Goal: Information Seeking & Learning: Learn about a topic

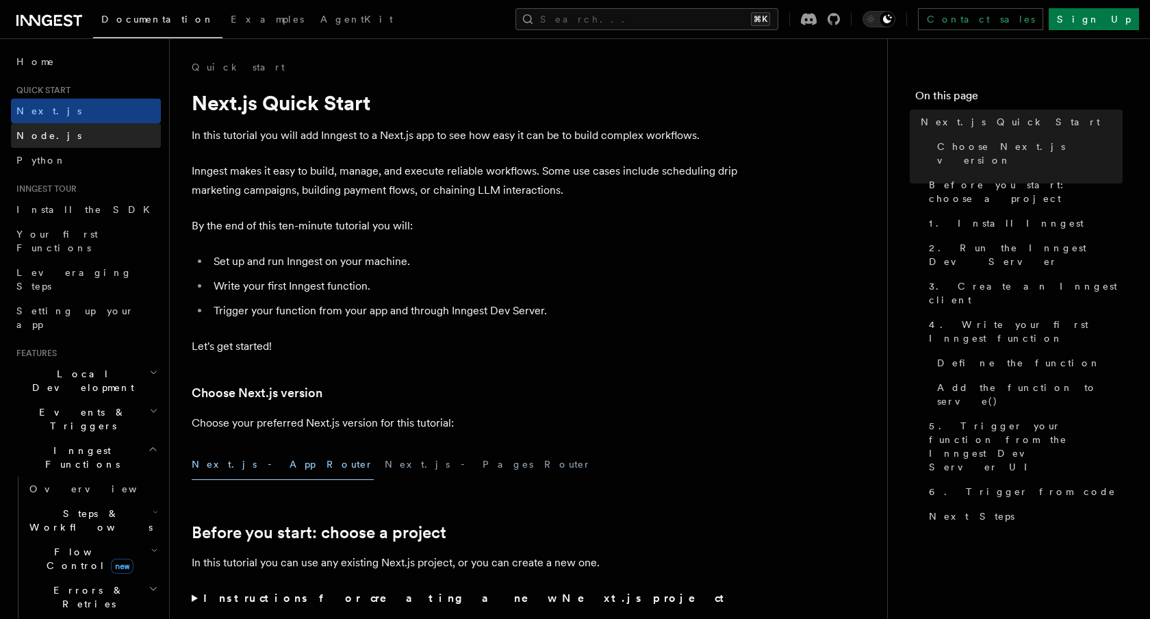
click at [40, 134] on span "Node.js" at bounding box center [48, 135] width 65 height 11
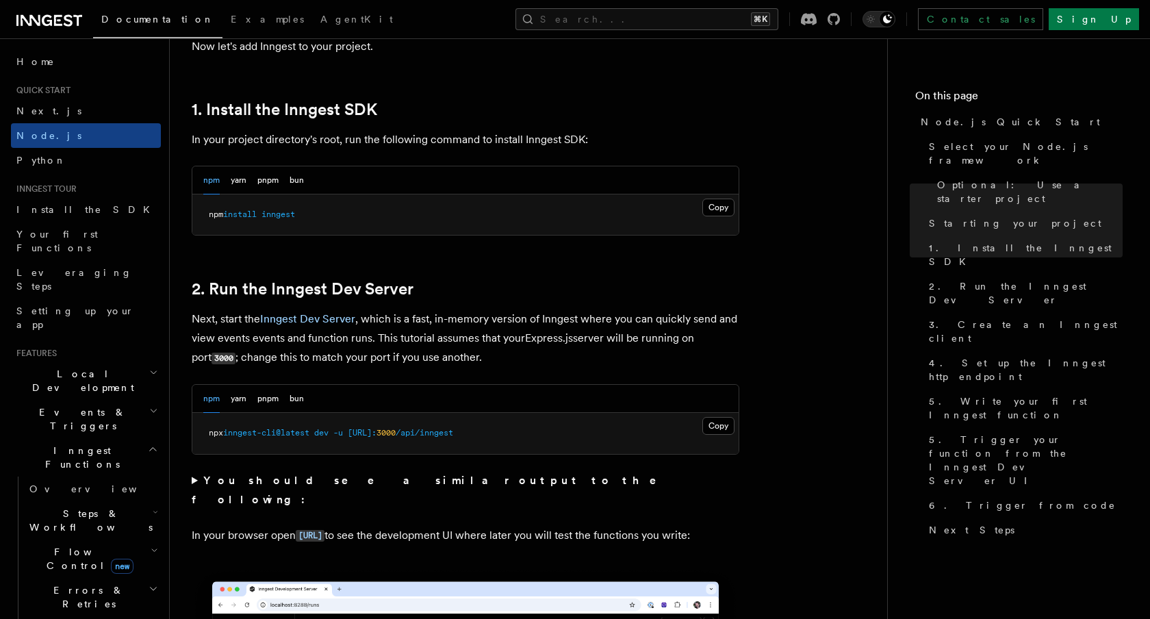
scroll to position [856, 0]
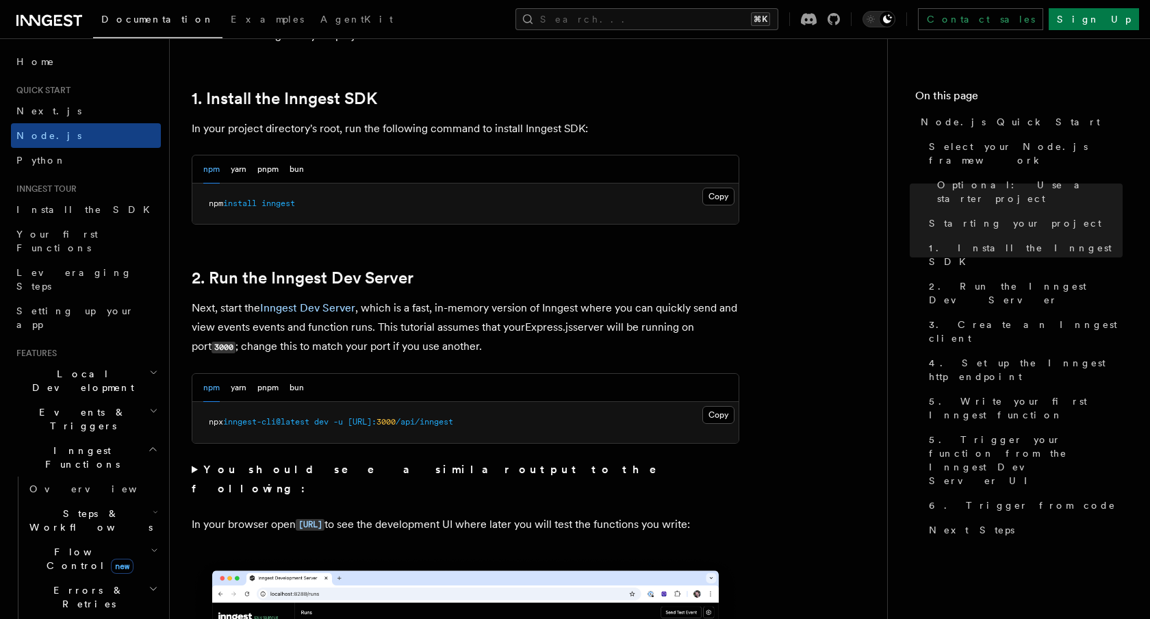
click at [192, 473] on summary "You should see a similar output to the following:" at bounding box center [466, 479] width 548 height 38
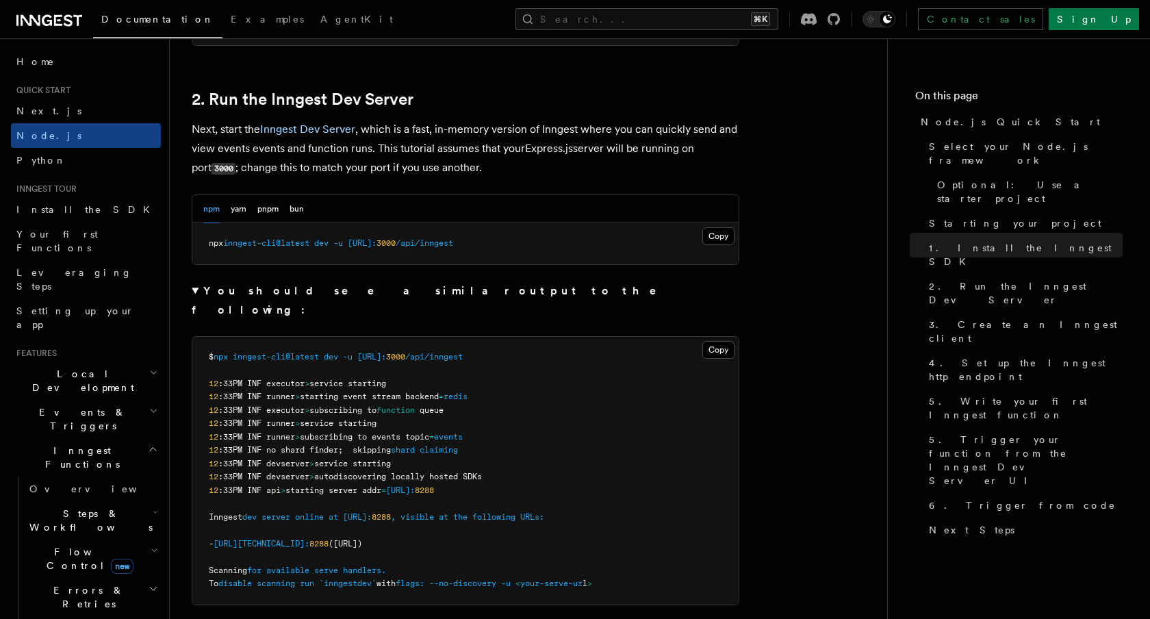
scroll to position [1021, 0]
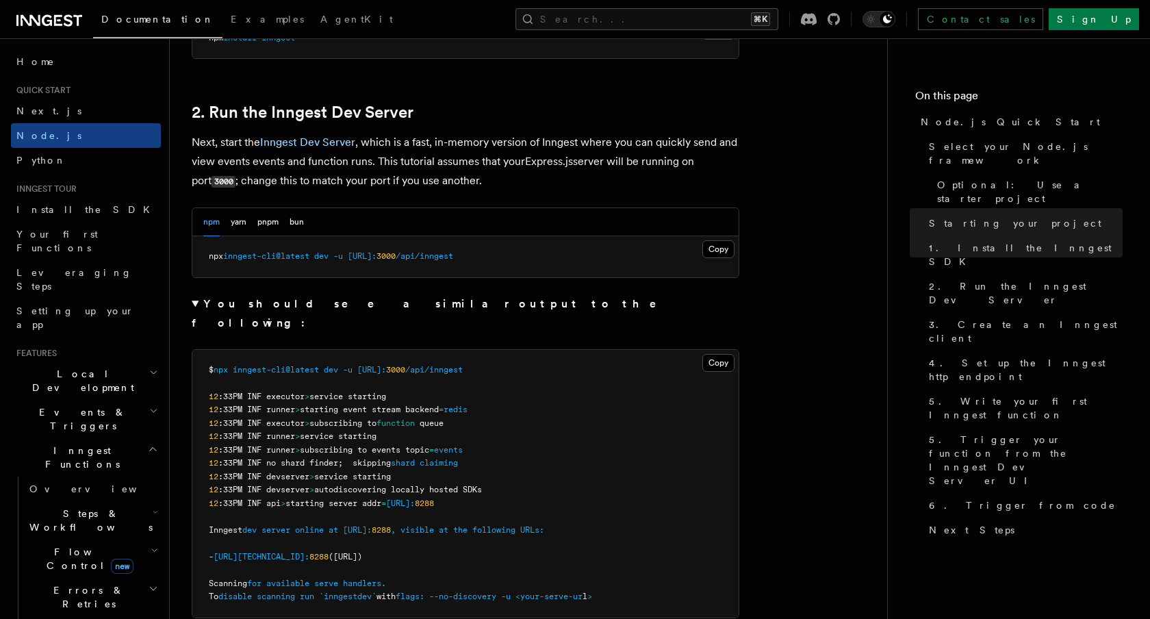
click at [194, 304] on summary "You should see a similar output to the following:" at bounding box center [466, 313] width 548 height 38
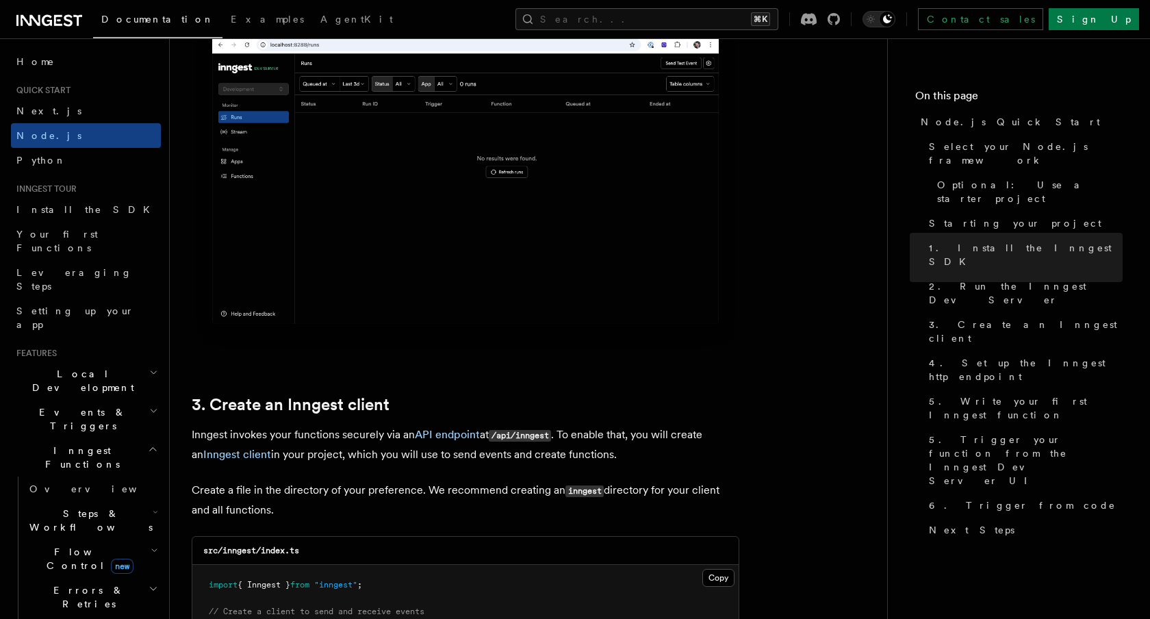
scroll to position [1409, 0]
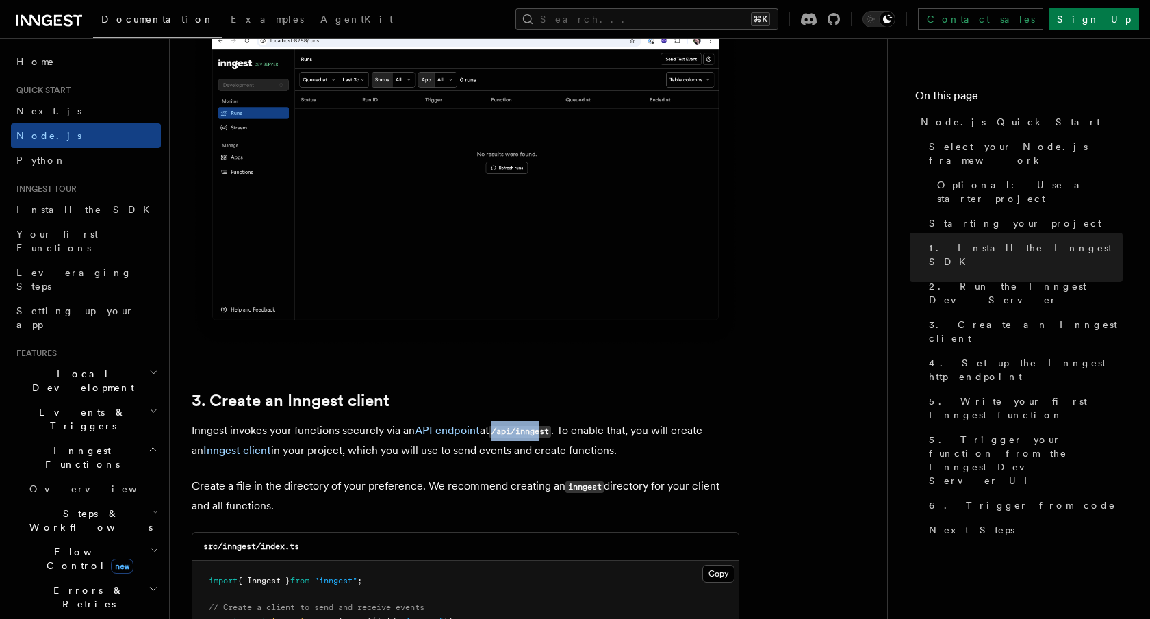
drag, startPoint x: 496, startPoint y: 433, endPoint x: 548, endPoint y: 430, distance: 52.1
click at [548, 430] on code "/api/inngest" at bounding box center [520, 432] width 62 height 12
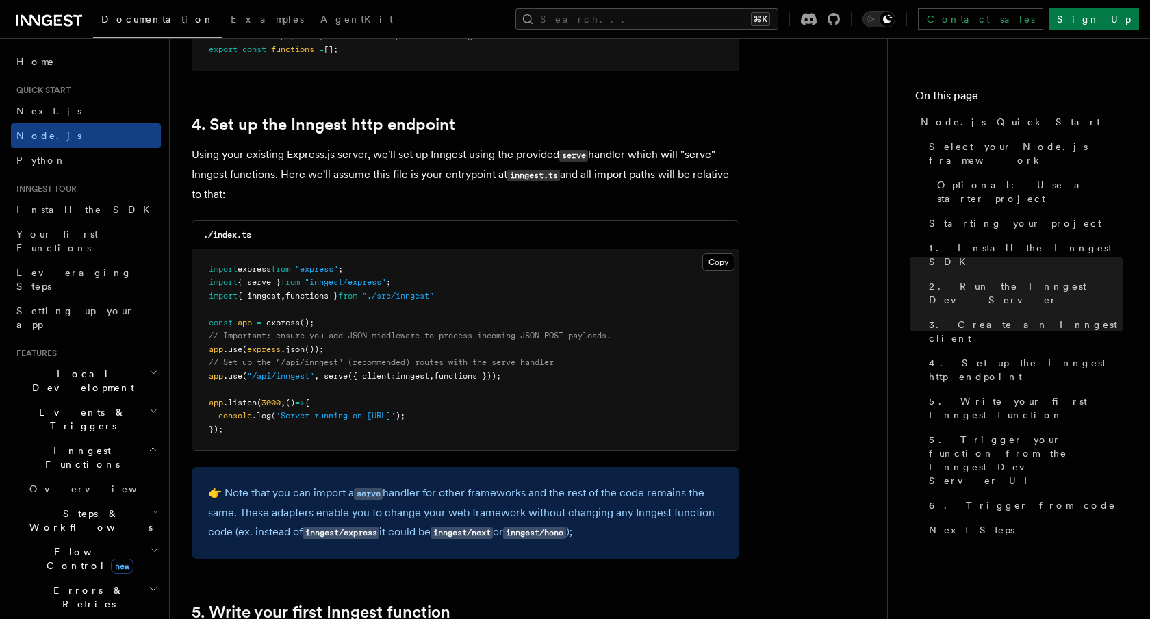
scroll to position [2022, 0]
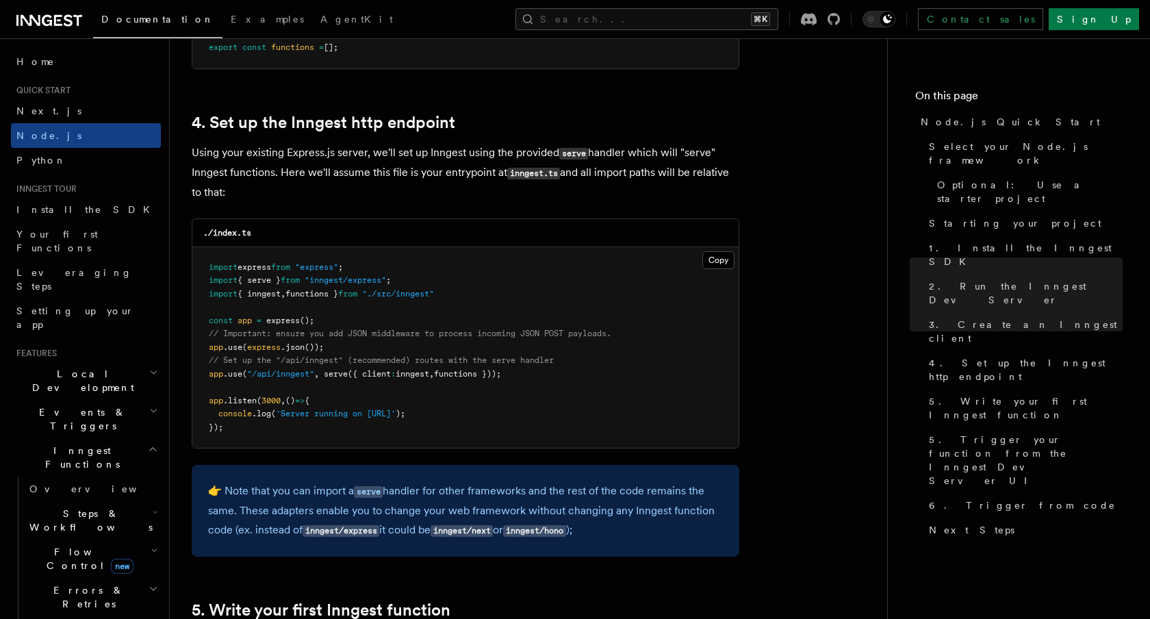
click at [339, 377] on span "serve" at bounding box center [336, 374] width 24 height 10
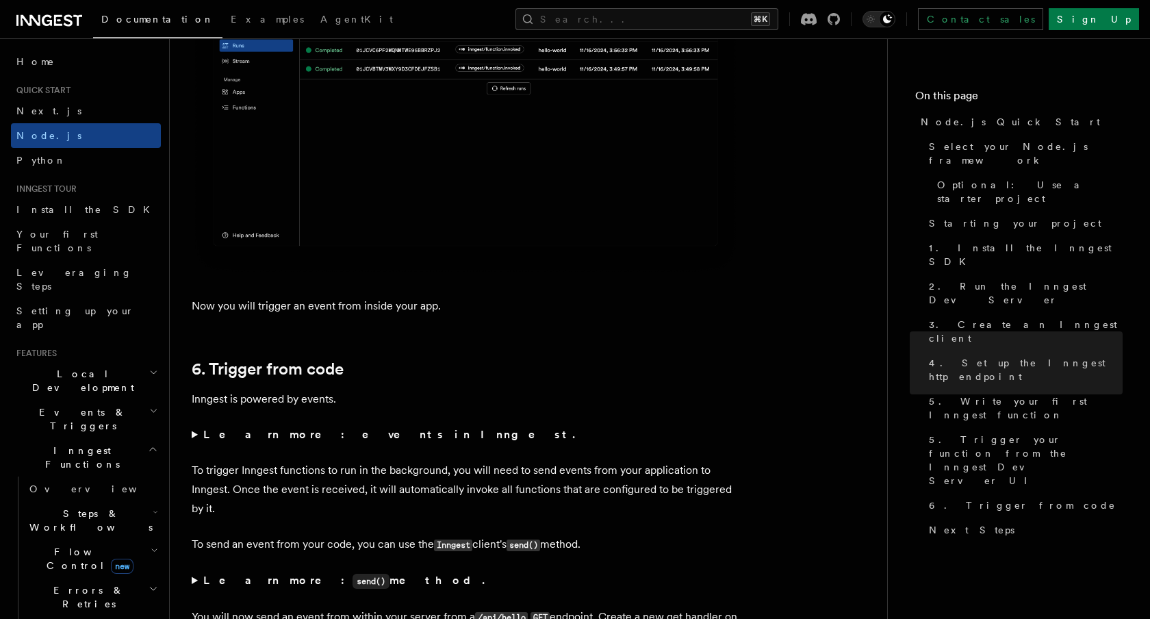
scroll to position [6684, 0]
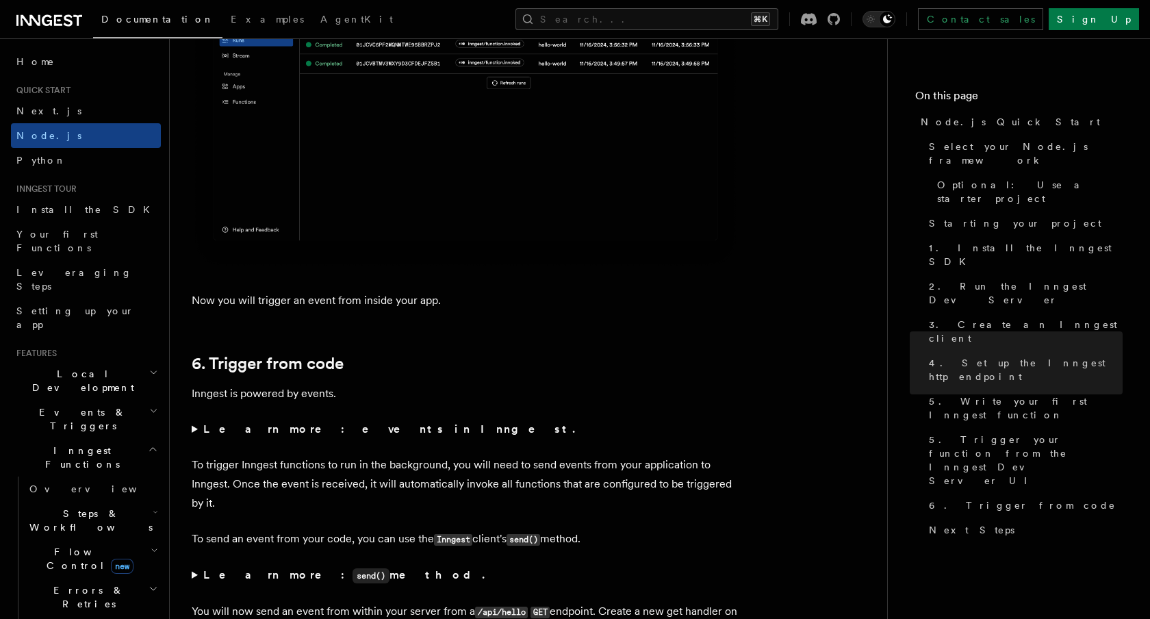
click at [192, 439] on summary "Learn more: events in Inngest." at bounding box center [466, 429] width 548 height 19
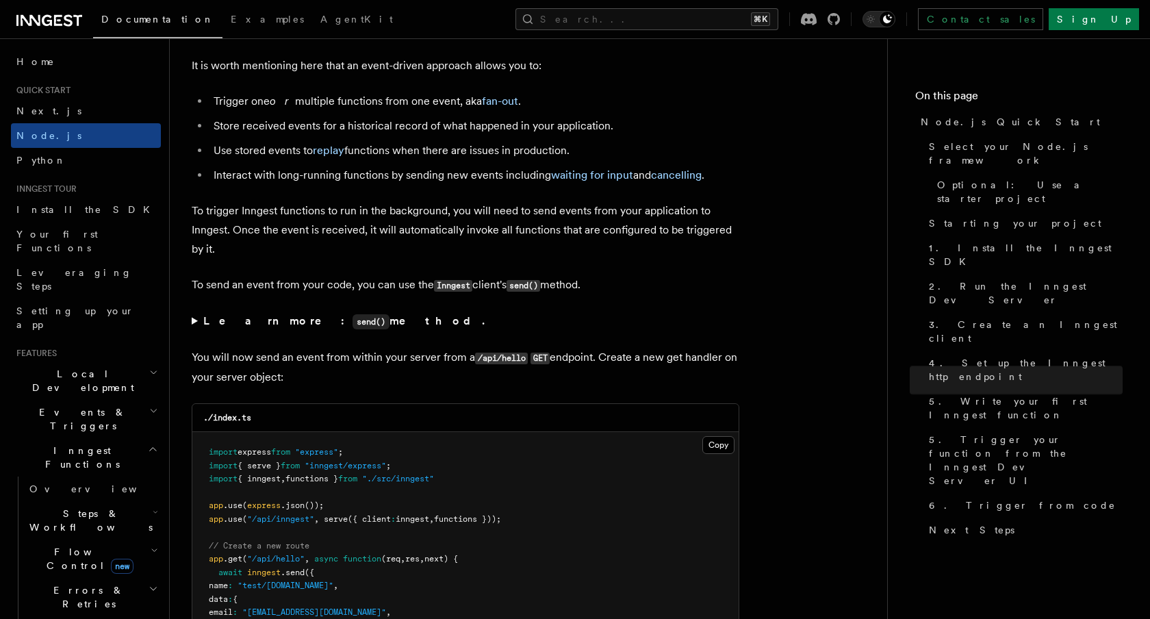
scroll to position [7105, 0]
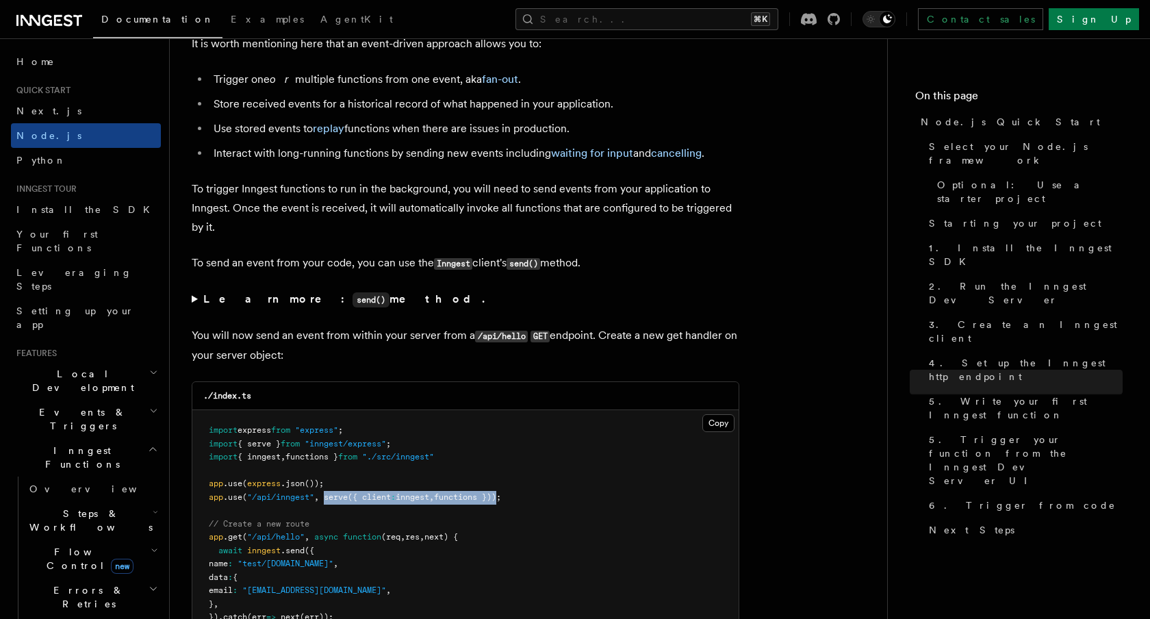
drag, startPoint x: 327, startPoint y: 520, endPoint x: 508, endPoint y: 519, distance: 181.4
click at [501, 502] on span "app .use ( "/api/inngest" , serve ({ client : inngest , functions }));" at bounding box center [355, 497] width 292 height 10
click at [273, 461] on span "{ inngest" at bounding box center [259, 457] width 43 height 10
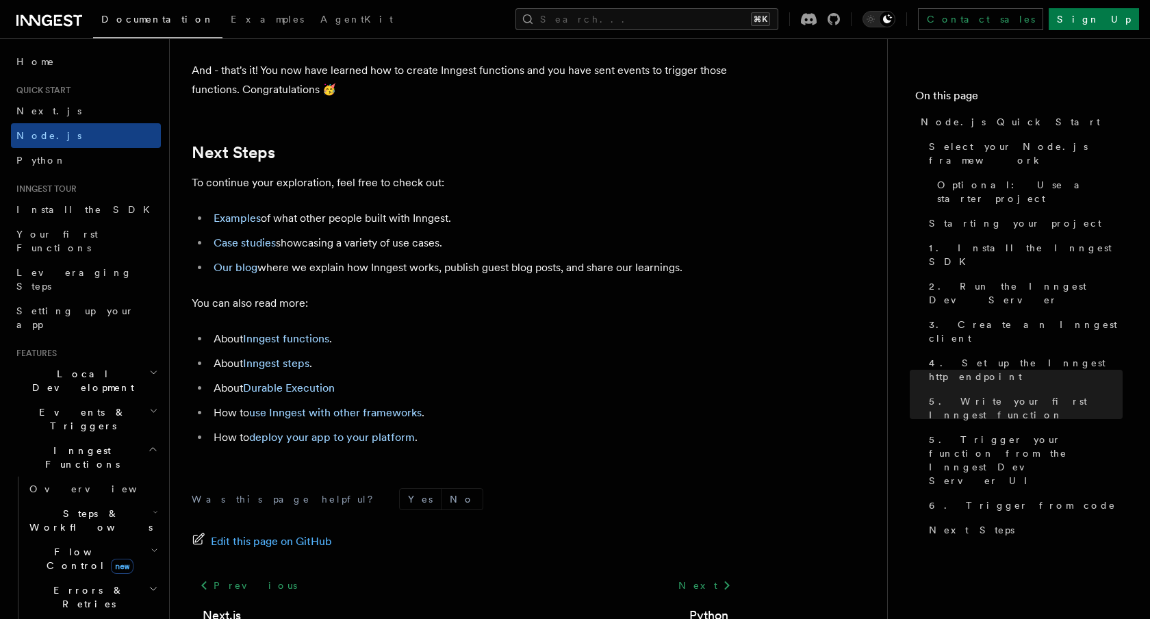
scroll to position [8759, 0]
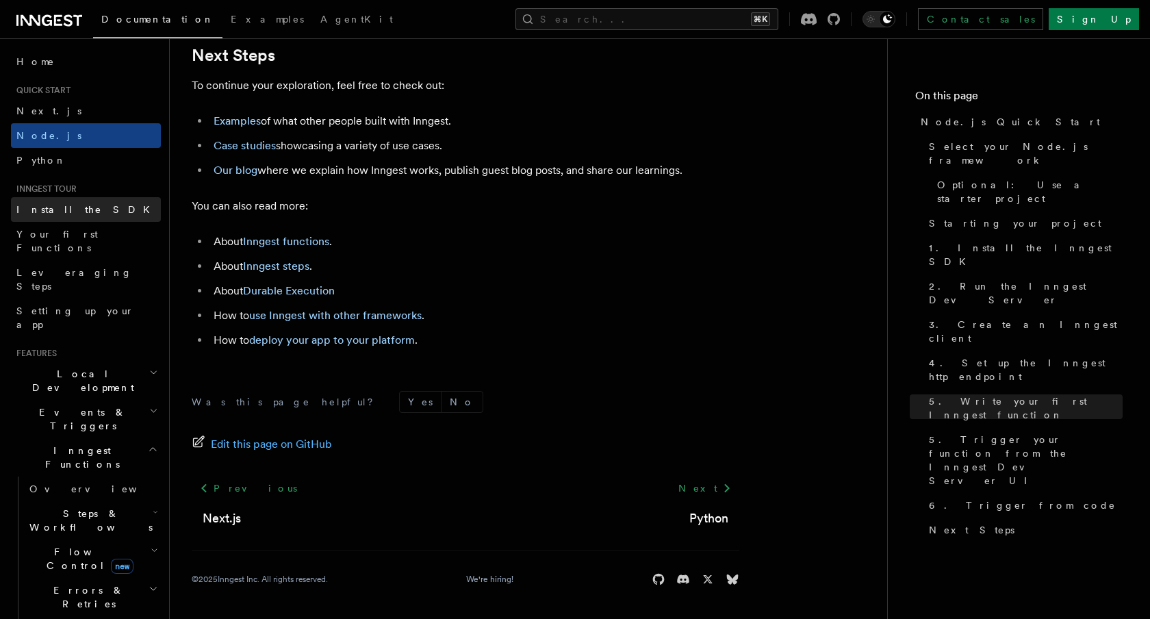
click at [40, 209] on span "Install the SDK" at bounding box center [87, 209] width 142 height 11
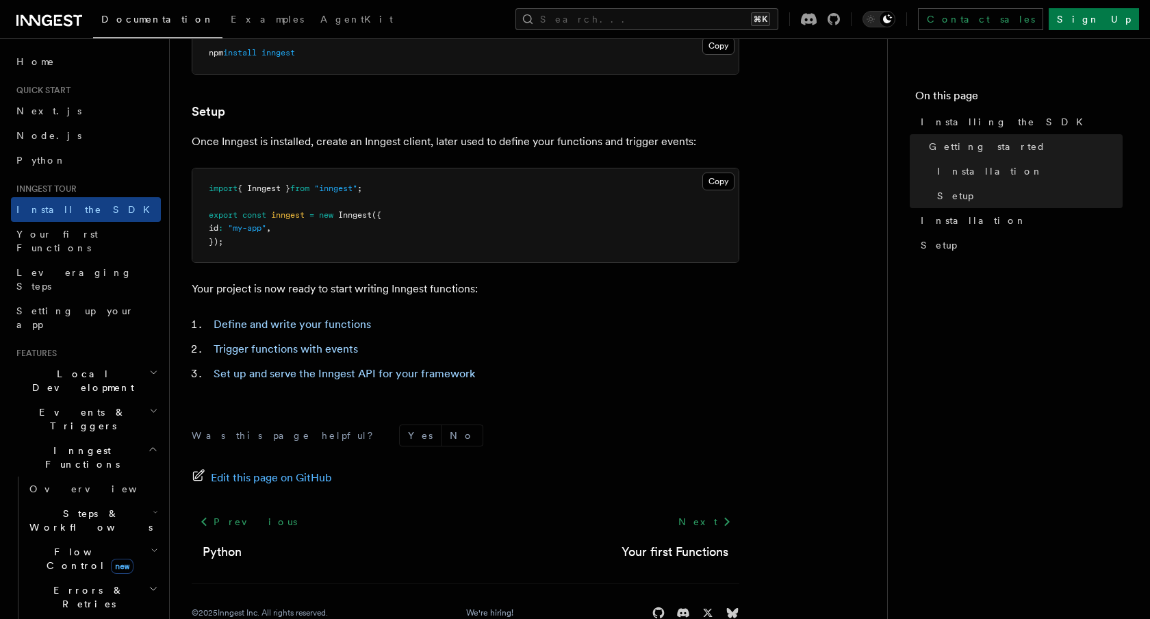
scroll to position [520, 0]
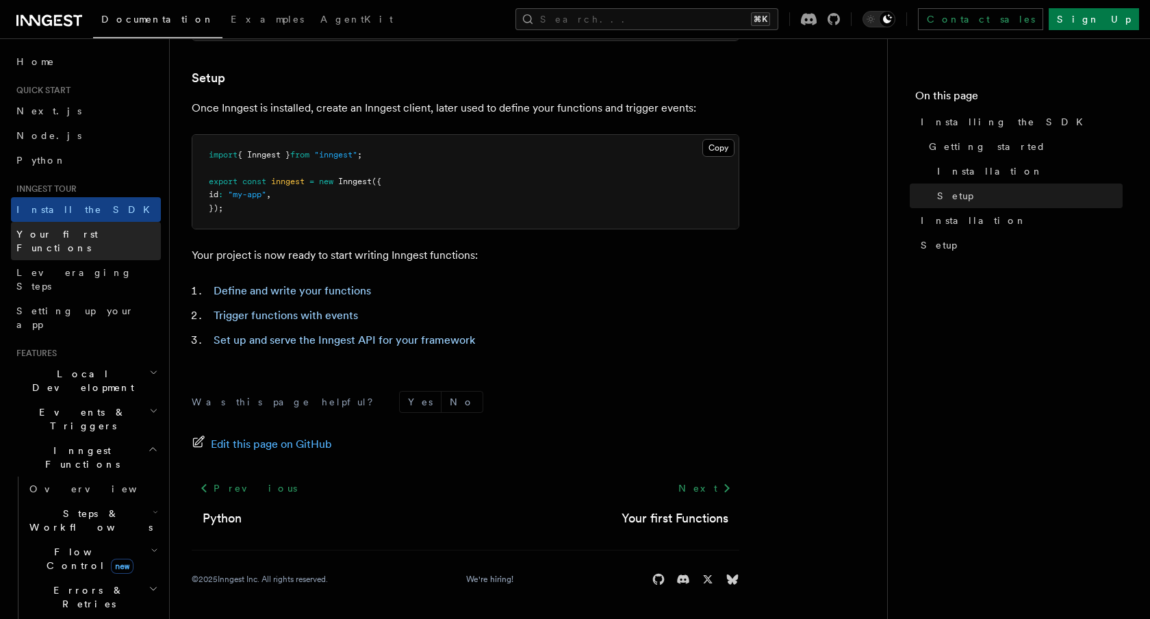
click at [58, 235] on span "Your first Functions" at bounding box center [56, 241] width 81 height 25
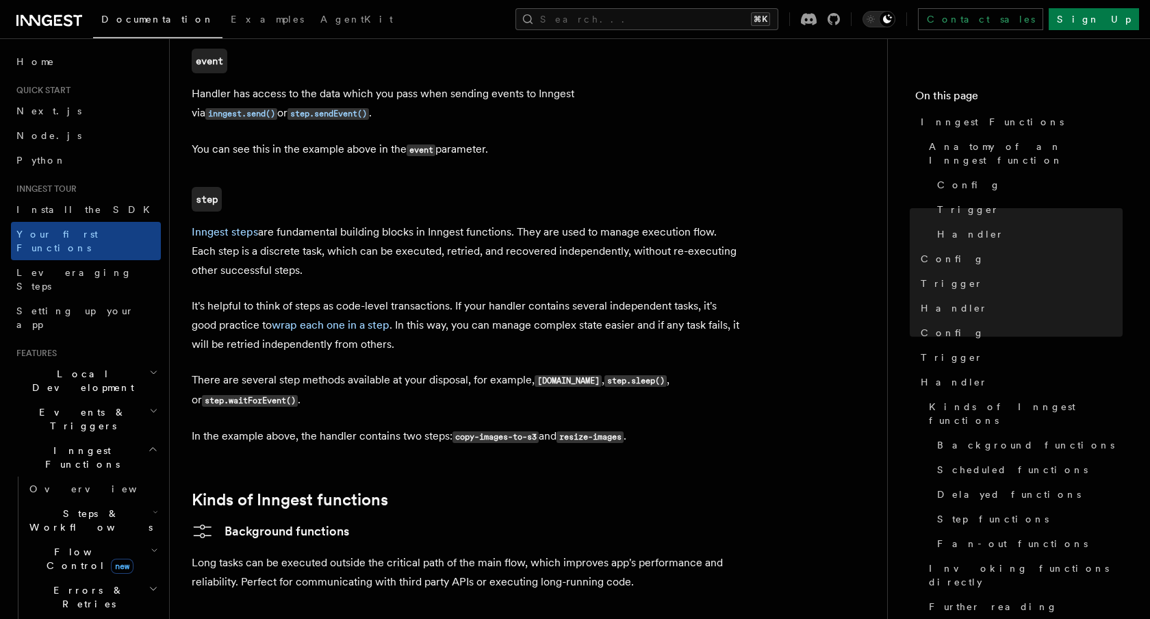
scroll to position [1707, 0]
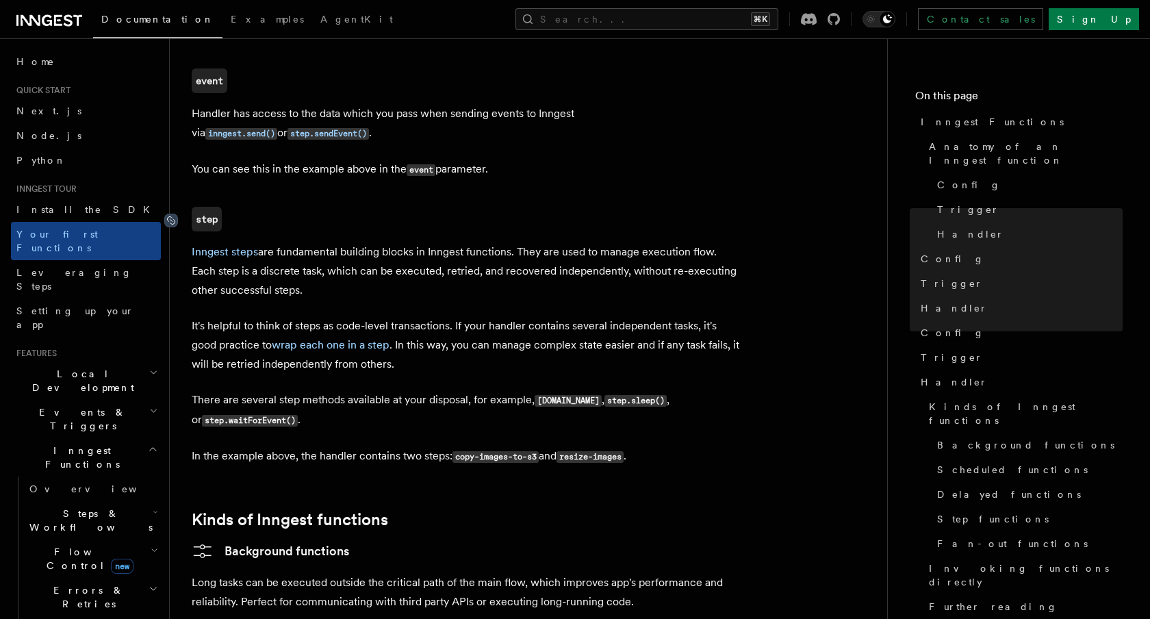
click at [173, 214] on icon at bounding box center [171, 221] width 14 height 14
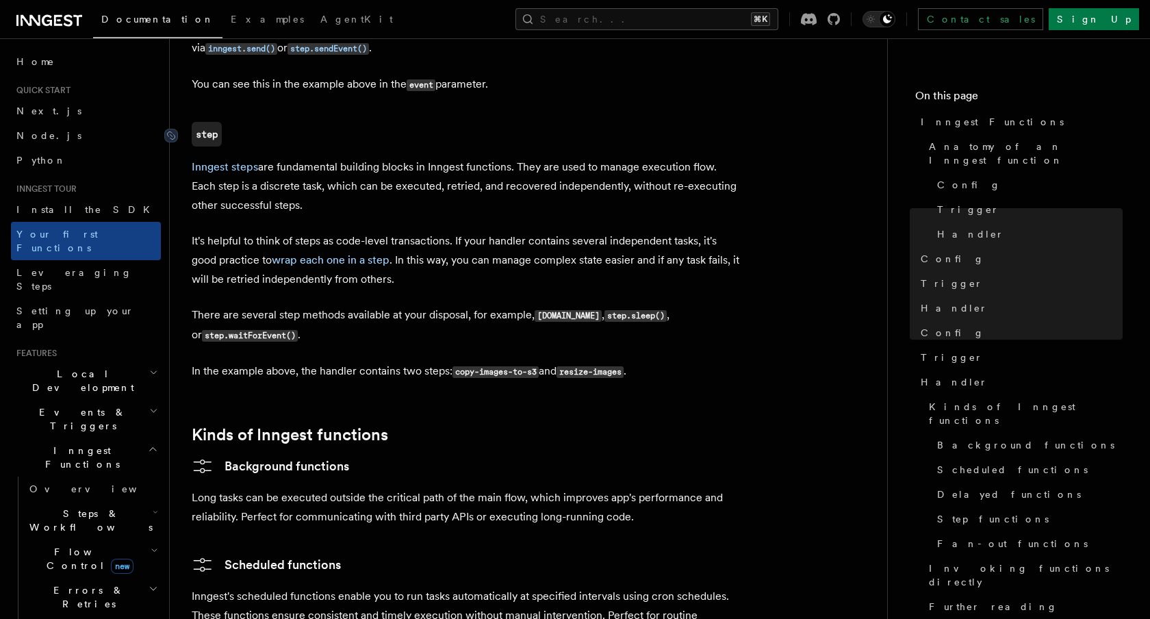
scroll to position [1794, 0]
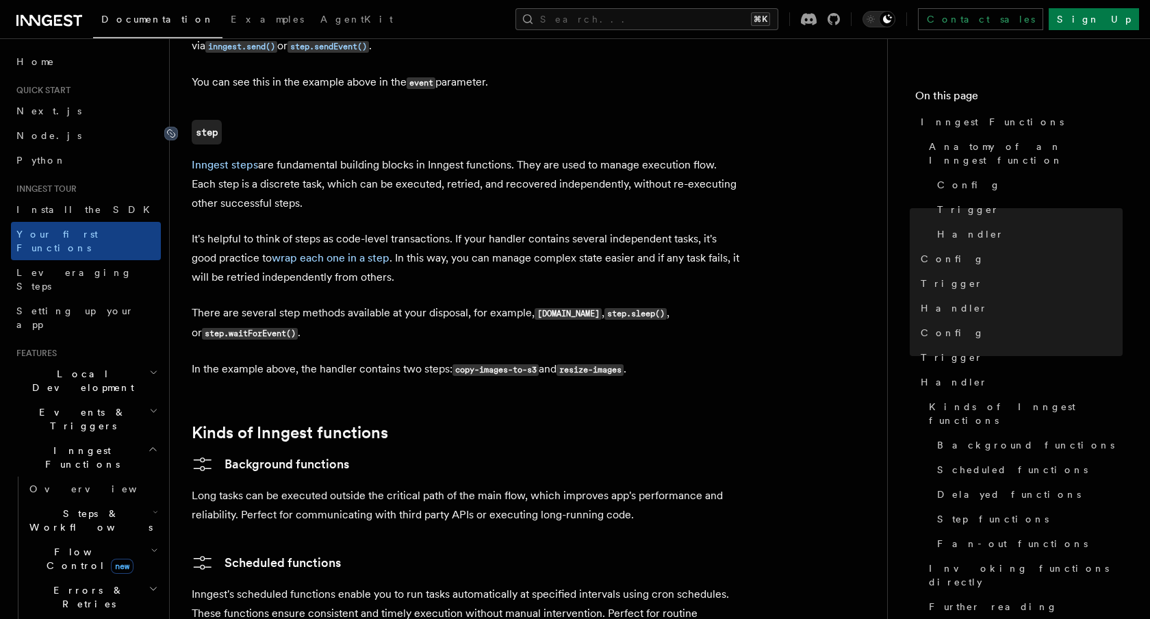
click at [170, 127] on icon at bounding box center [171, 134] width 14 height 14
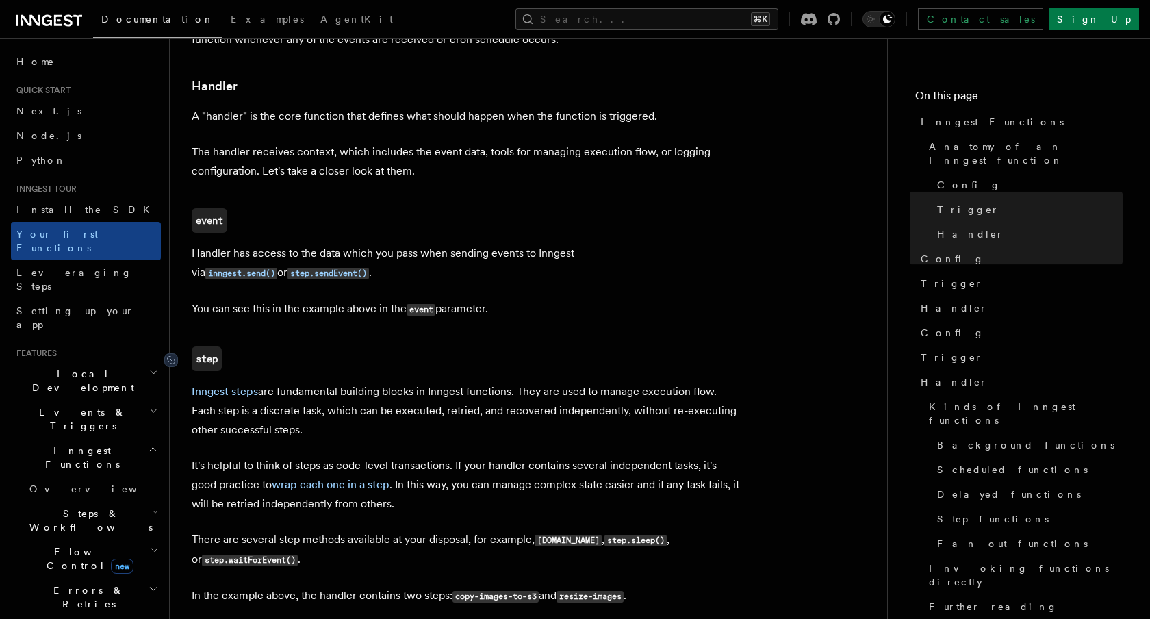
scroll to position [1573, 0]
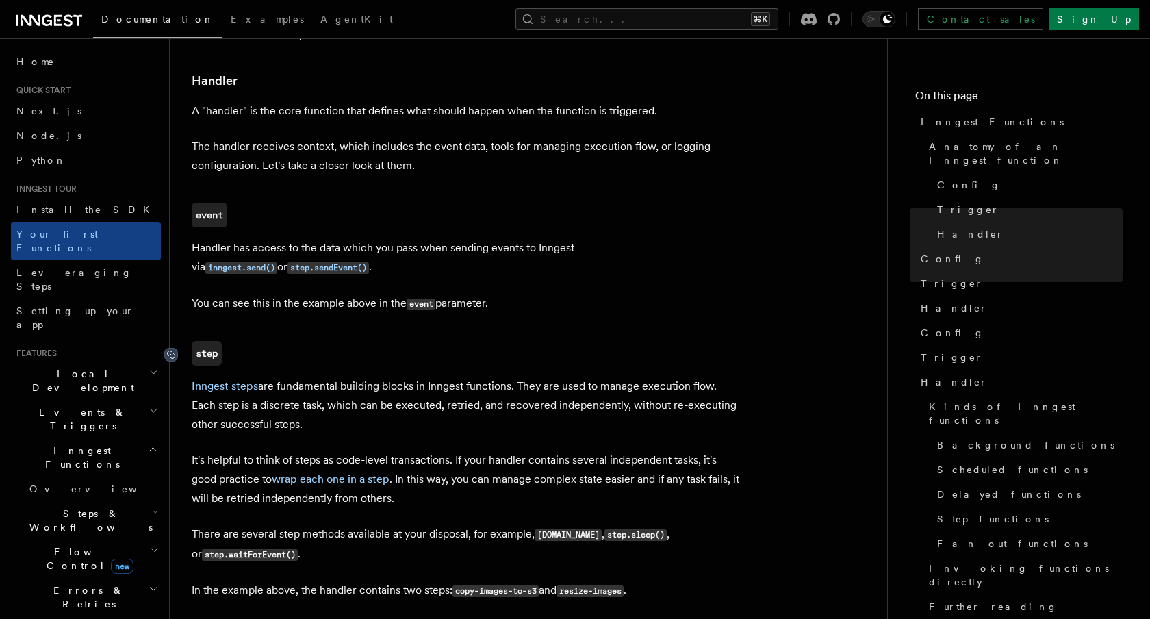
click at [175, 348] on icon at bounding box center [171, 355] width 14 height 14
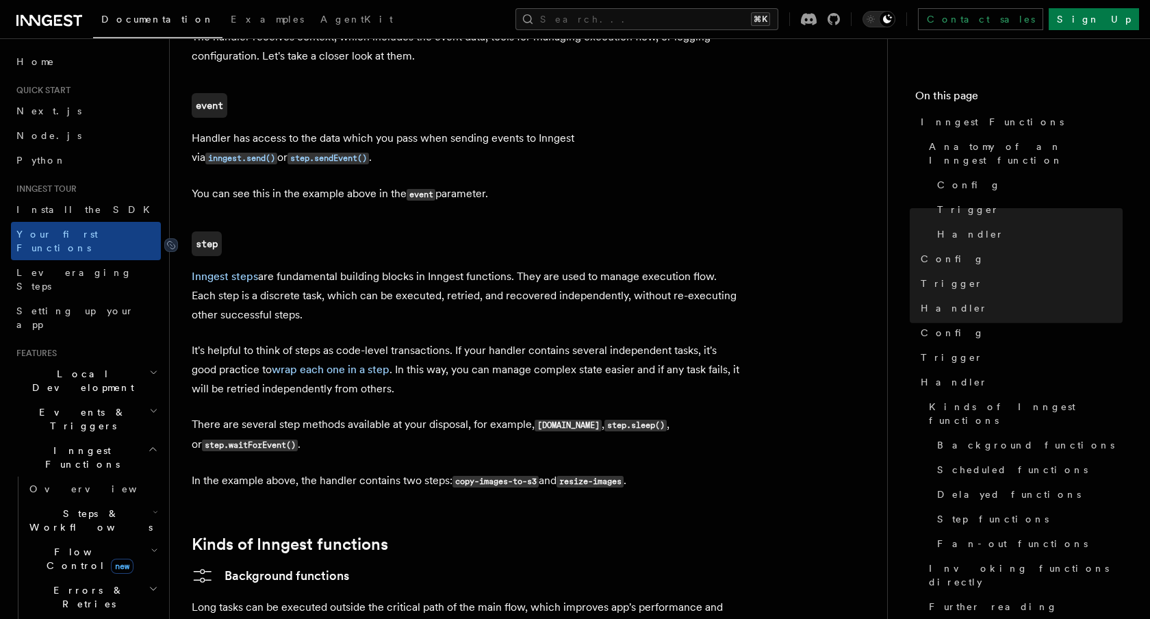
scroll to position [1547, 0]
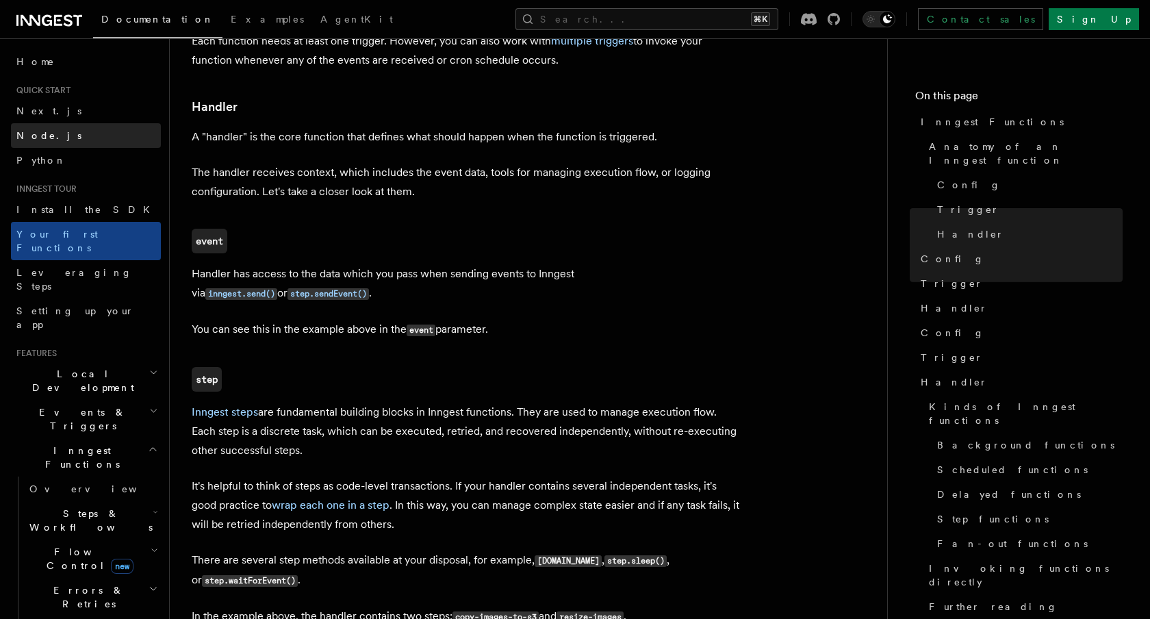
click at [42, 136] on span "Node.js" at bounding box center [48, 135] width 65 height 11
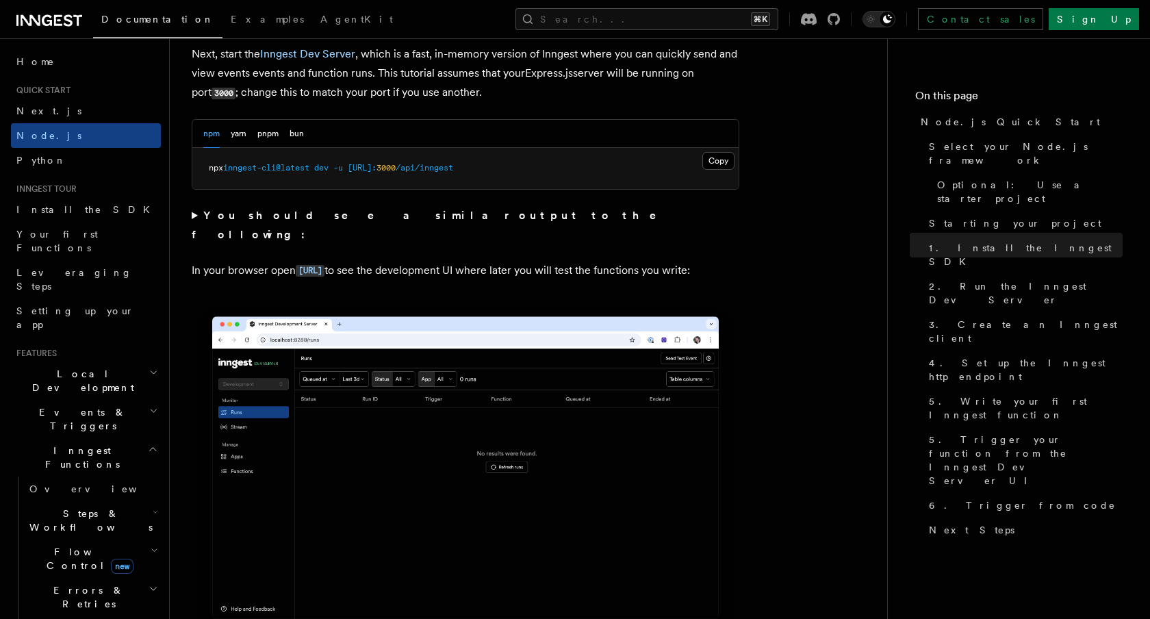
scroll to position [1109, 0]
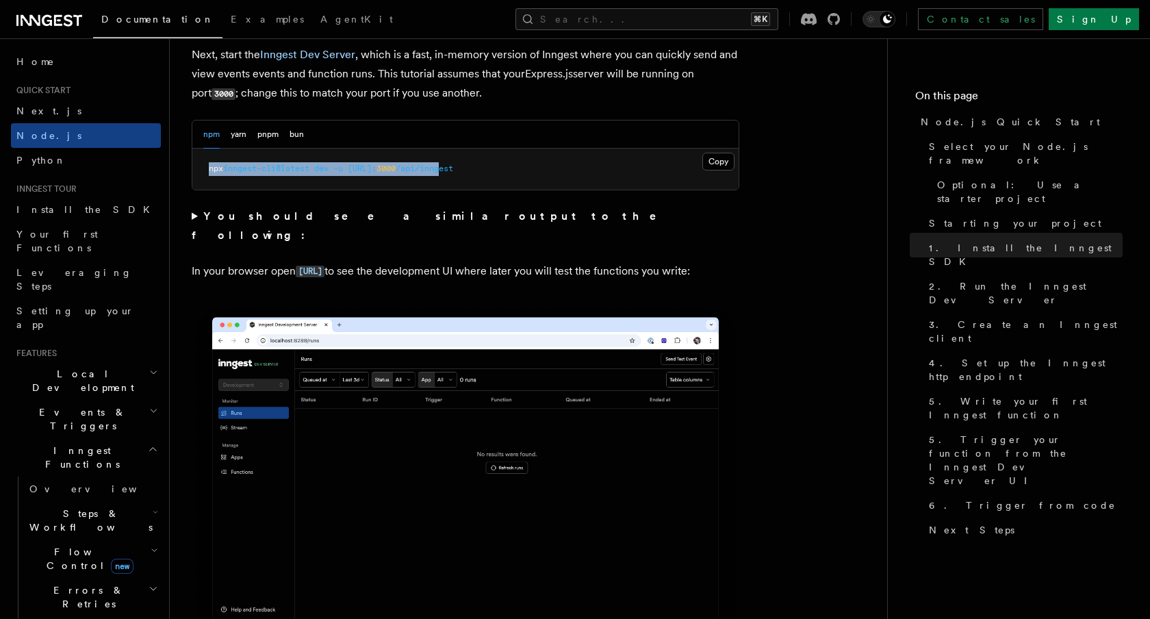
drag, startPoint x: 203, startPoint y: 172, endPoint x: 504, endPoint y: 175, distance: 300.6
click at [504, 175] on pre "npx inngest-cli@latest dev -u http://localhost: 3000 /api/inngest" at bounding box center [465, 169] width 546 height 41
click at [477, 207] on summary "You should see a similar output to the following:" at bounding box center [466, 226] width 548 height 38
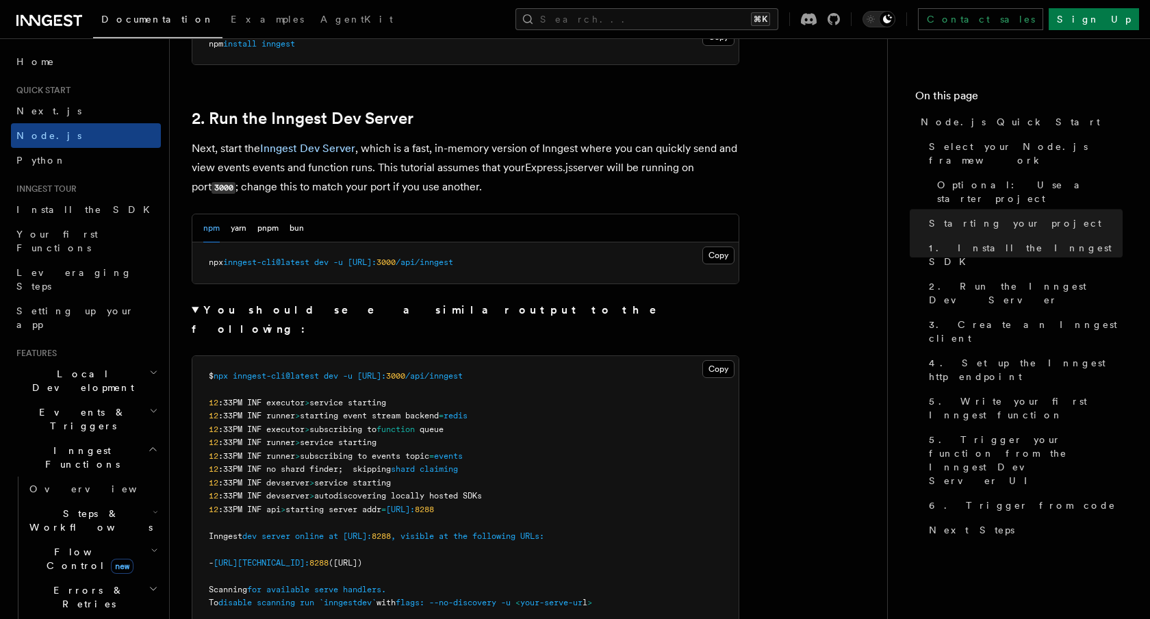
scroll to position [1014, 0]
drag, startPoint x: 318, startPoint y: 267, endPoint x: 242, endPoint y: 265, distance: 76.0
click at [242, 265] on span "npx inngest-cli@latest dev -u http://localhost: 3000 /api/inngest" at bounding box center [331, 264] width 244 height 10
drag, startPoint x: 340, startPoint y: 267, endPoint x: 386, endPoint y: 267, distance: 45.9
click at [386, 267] on span "npx inngest-cli@latest dev -u http://localhost: 3000 /api/inngest" at bounding box center [331, 264] width 244 height 10
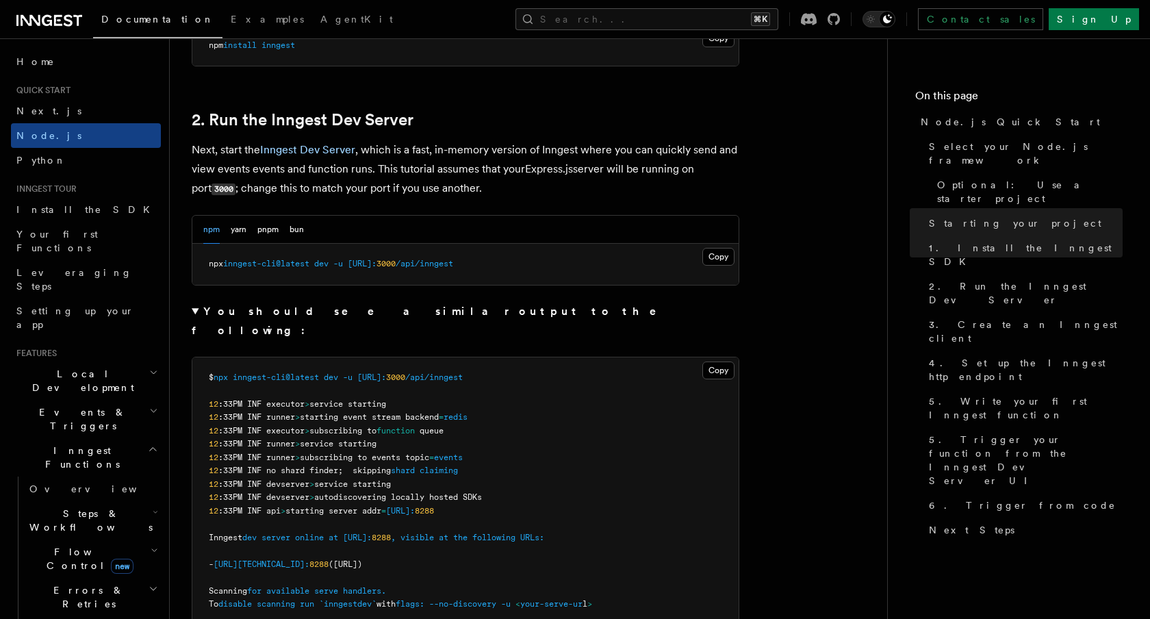
click at [554, 266] on pre "npx inngest-cli@latest dev -u http://localhost: 3000 /api/inngest" at bounding box center [465, 264] width 546 height 41
drag, startPoint x: 529, startPoint y: 266, endPoint x: 357, endPoint y: 264, distance: 171.8
click at [357, 264] on pre "npx inngest-cli@latest dev -u http://localhost: 3000 /api/inngest" at bounding box center [465, 264] width 546 height 41
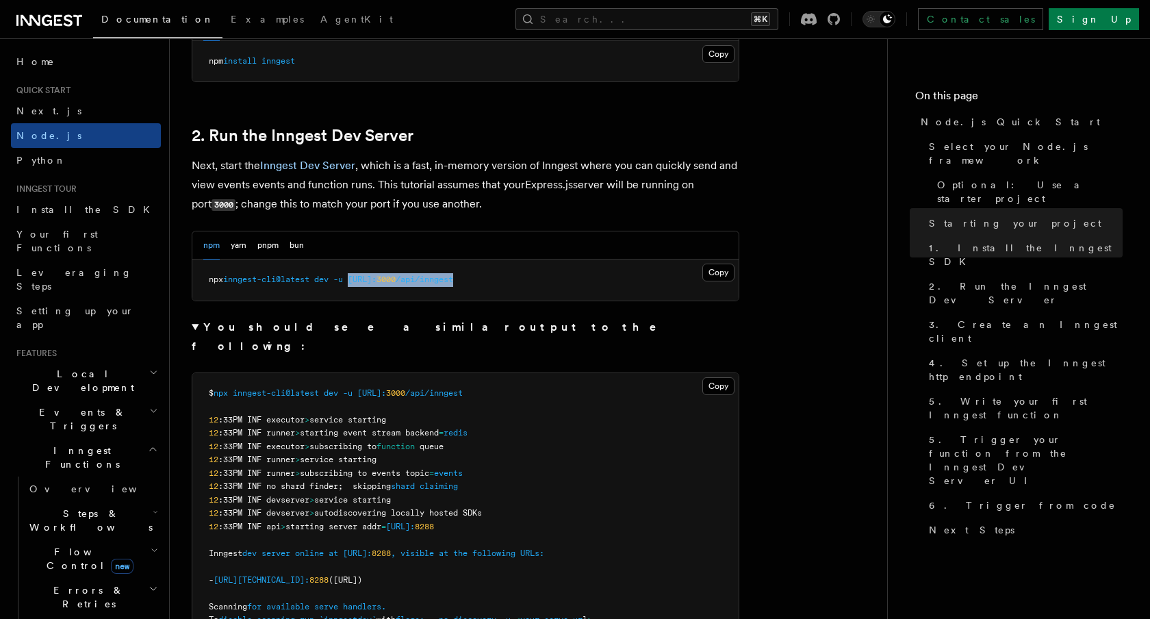
scroll to position [995, 0]
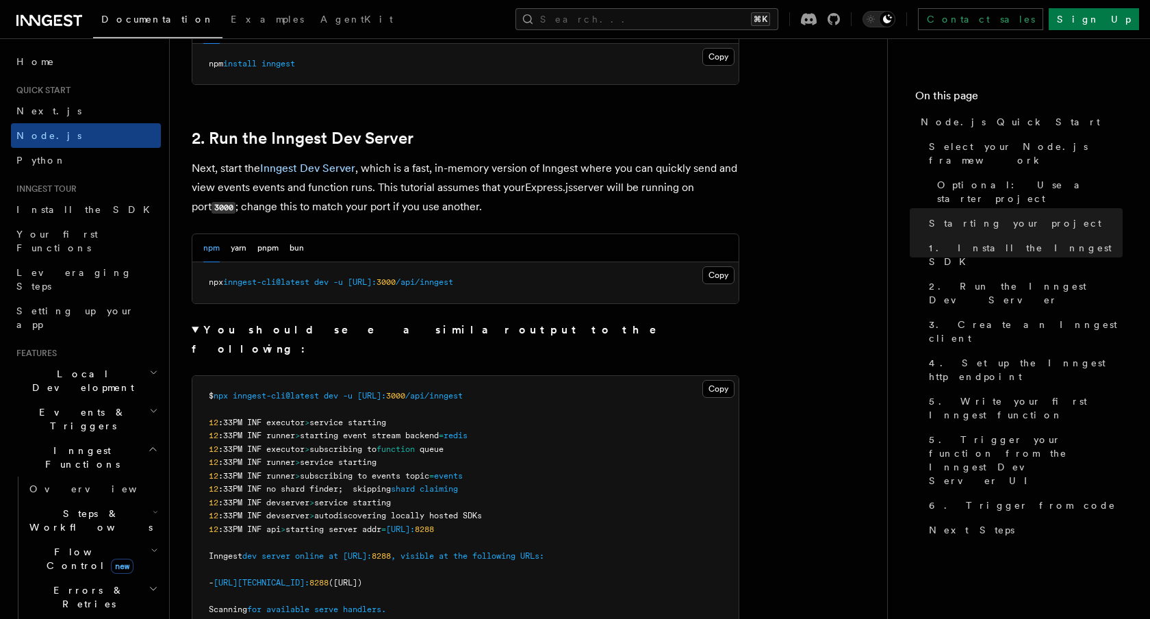
drag, startPoint x: 521, startPoint y: 285, endPoint x: 466, endPoint y: 285, distance: 55.5
click at [466, 285] on pre "npx inngest-cli@latest dev -u http://localhost: 3000 /api/inngest" at bounding box center [465, 282] width 546 height 41
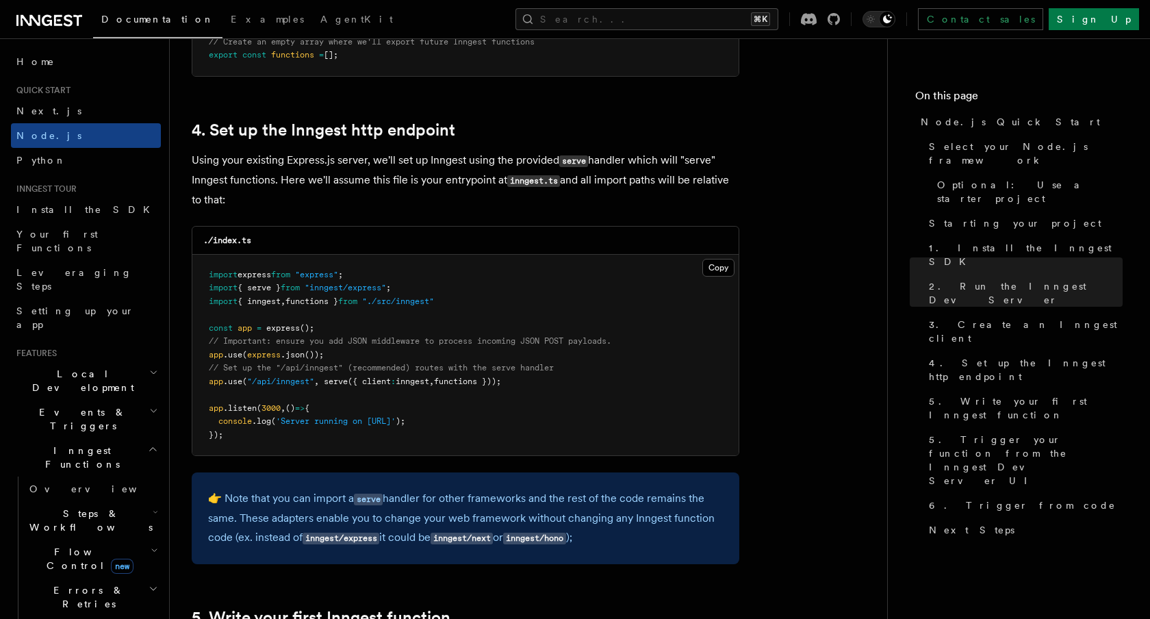
scroll to position [2303, 0]
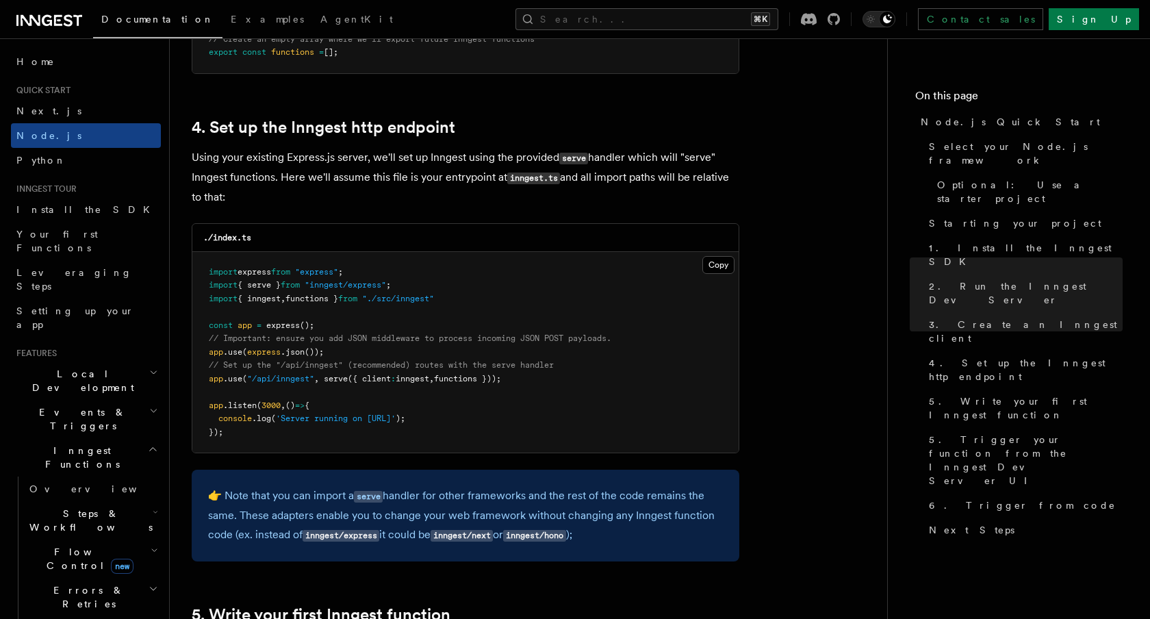
drag, startPoint x: 209, startPoint y: 382, endPoint x: 537, endPoint y: 385, distance: 328.6
click at [537, 385] on pre "import express from "express" ; import { serve } from "inngest/express" ; impor…" at bounding box center [465, 352] width 546 height 201
drag, startPoint x: 205, startPoint y: 383, endPoint x: 315, endPoint y: 377, distance: 110.4
click at [315, 377] on pre "import express from "express" ; import { serve } from "inngest/express" ; impor…" at bounding box center [465, 352] width 546 height 201
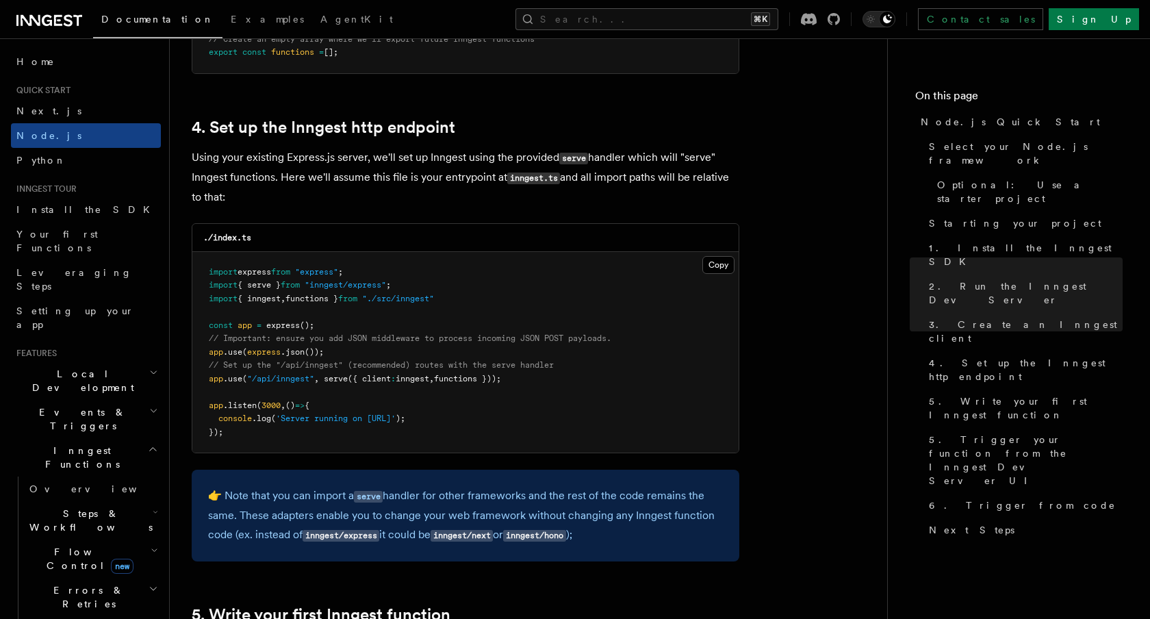
click at [307, 378] on span ""/api/inngest"" at bounding box center [280, 379] width 67 height 10
drag, startPoint x: 324, startPoint y: 383, endPoint x: 513, endPoint y: 384, distance: 188.3
click at [501, 383] on span "app .use ( "/api/inngest" , serve ({ client : inngest , functions }));" at bounding box center [355, 379] width 292 height 10
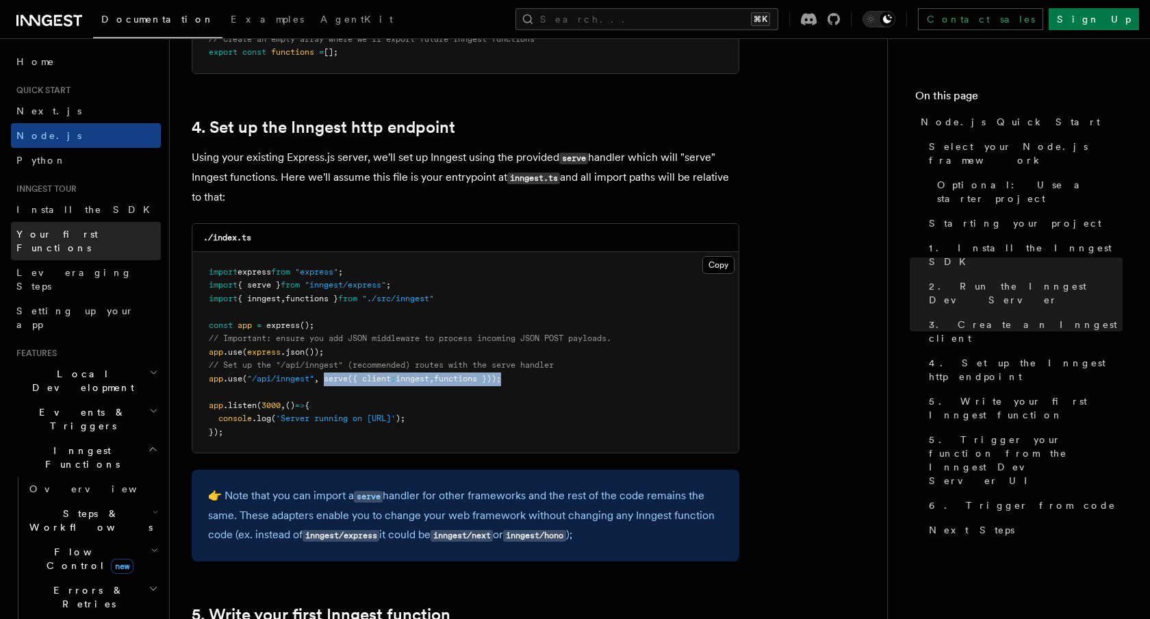
click at [63, 238] on span "Your first Functions" at bounding box center [56, 241] width 81 height 25
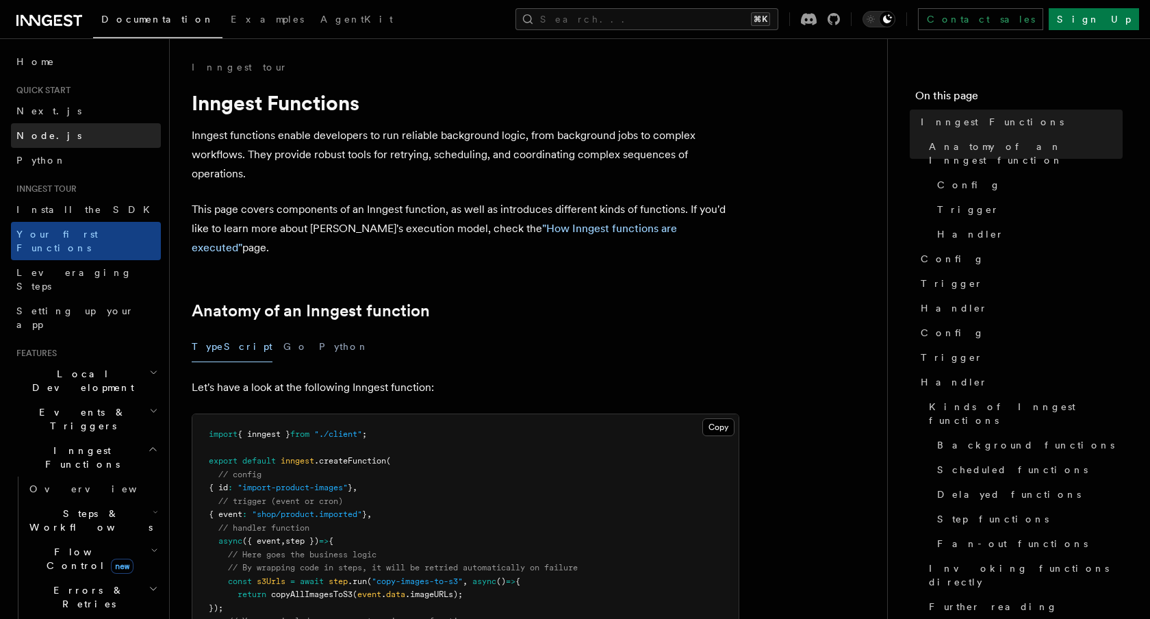
click at [40, 131] on span "Node.js" at bounding box center [48, 135] width 65 height 11
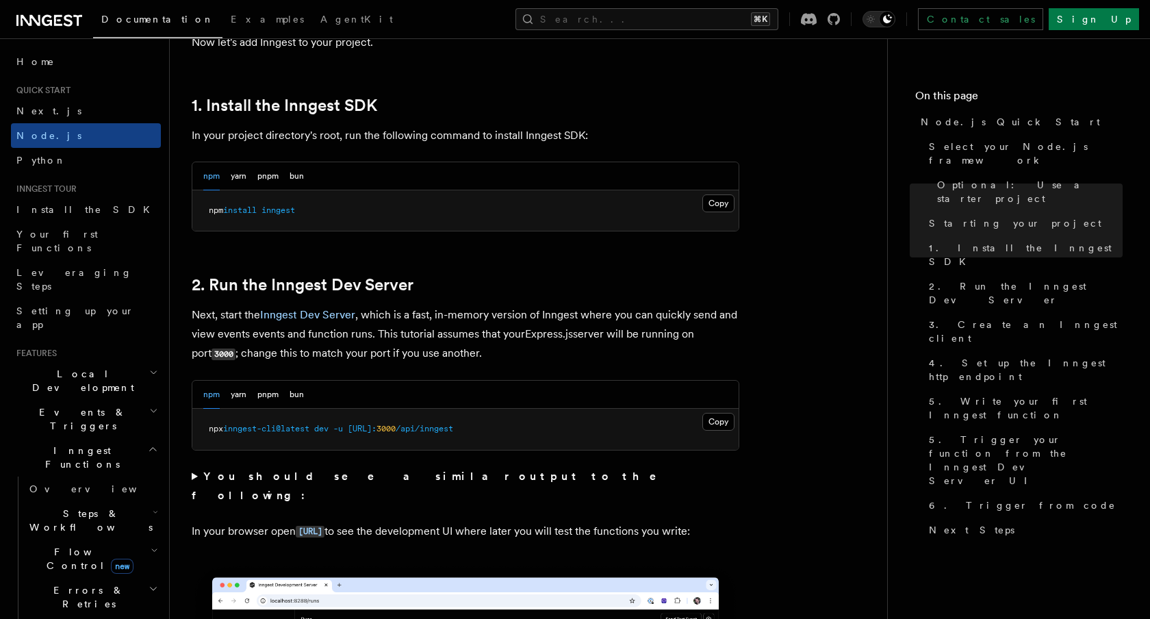
scroll to position [850, 0]
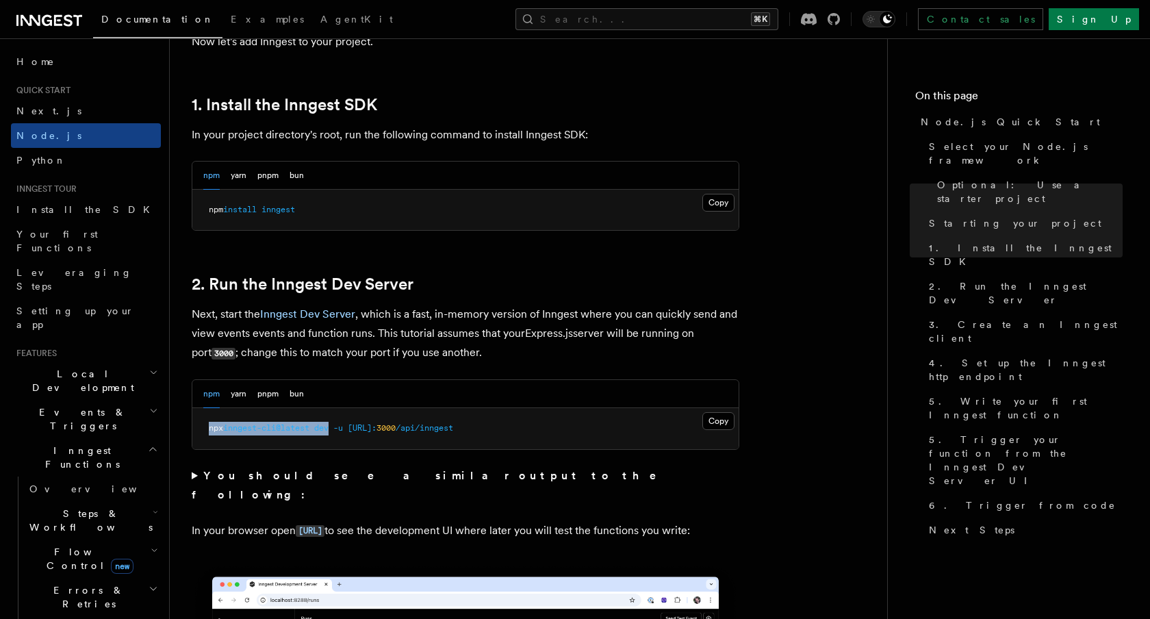
drag, startPoint x: 338, startPoint y: 430, endPoint x: 197, endPoint y: 427, distance: 141.1
click at [197, 427] on pre "npx inngest-cli@latest dev -u http://localhost: 3000 /api/inngest" at bounding box center [465, 428] width 546 height 41
drag, startPoint x: 353, startPoint y: 432, endPoint x: 525, endPoint y: 433, distance: 172.5
click at [525, 433] on pre "npx inngest-cli@latest dev -u http://localhost: 3000 /api/inngest" at bounding box center [465, 428] width 546 height 41
click at [577, 437] on pre "npx inngest-cli@latest dev -u http://localhost: 3000 /api/inngest" at bounding box center [465, 428] width 546 height 41
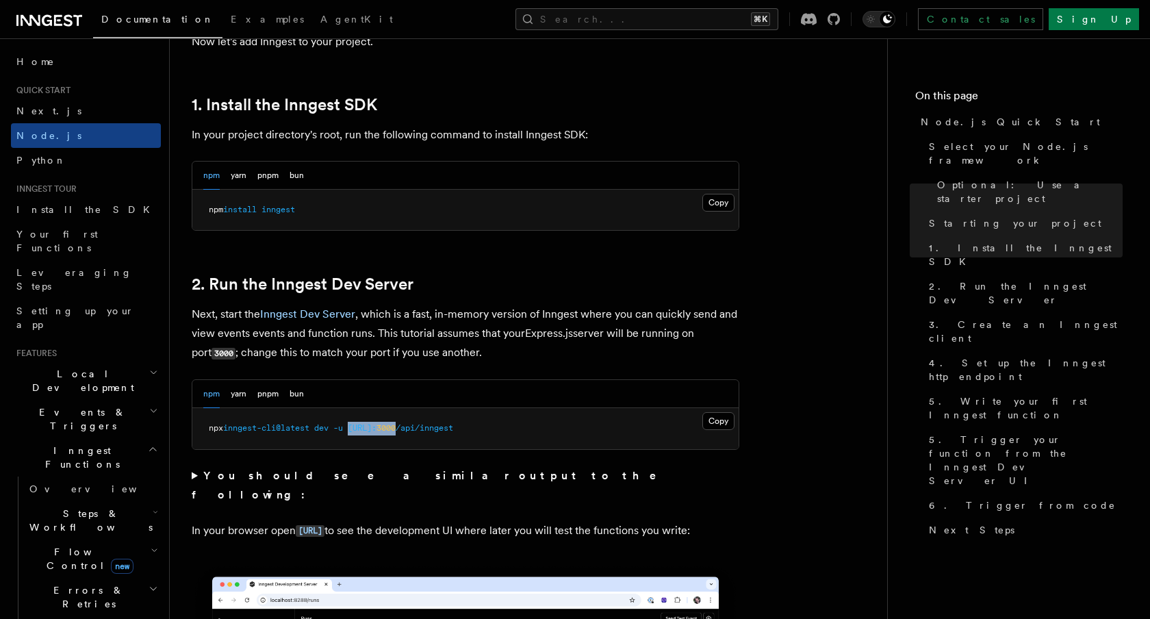
drag, startPoint x: 354, startPoint y: 429, endPoint x: 460, endPoint y: 425, distance: 106.2
click at [453, 425] on span "npx inngest-cli@latest dev -u http://localhost: 3000 /api/inngest" at bounding box center [331, 428] width 244 height 10
click at [396, 429] on span "3000" at bounding box center [386, 428] width 19 height 10
click at [453, 429] on span "/api/inngest" at bounding box center [425, 428] width 58 height 10
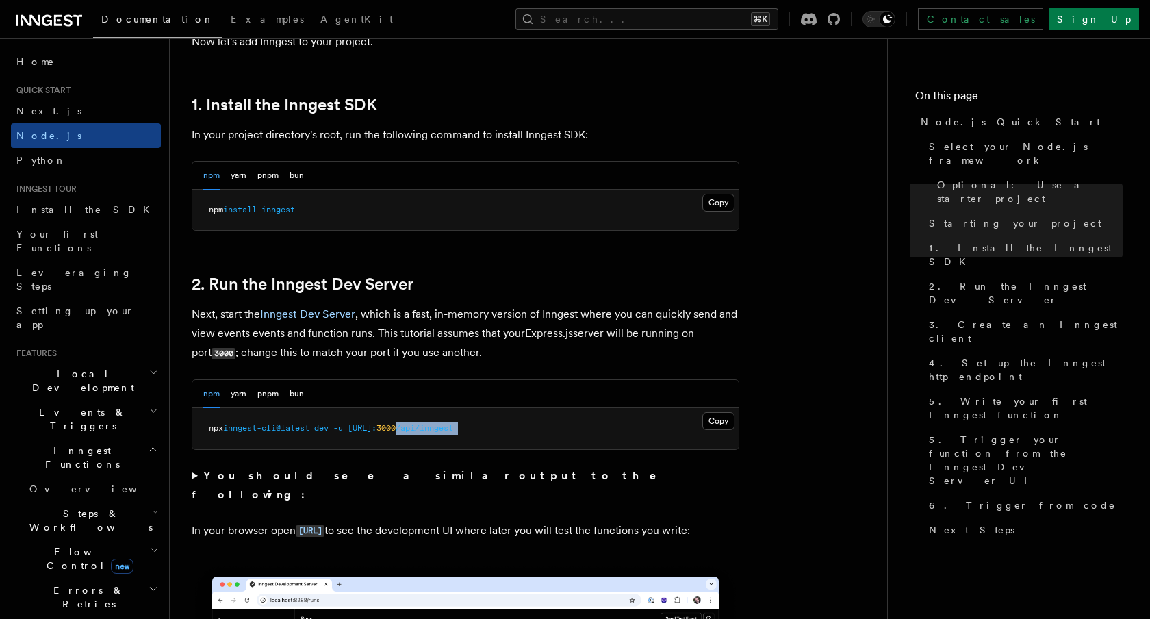
drag, startPoint x: 461, startPoint y: 429, endPoint x: 524, endPoint y: 429, distance: 62.3
click at [524, 429] on pre "npx inngest-cli@latest dev -u http://localhost: 3000 /api/inngest" at bounding box center [465, 428] width 546 height 41
click at [533, 431] on pre "npx inngest-cli@latest dev -u http://localhost: 3000 /api/inngest" at bounding box center [465, 428] width 546 height 41
drag, startPoint x: 355, startPoint y: 432, endPoint x: 287, endPoint y: 432, distance: 67.8
click at [289, 432] on span "npx inngest-cli@latest dev -u http://localhost: 3000 /api/inngest" at bounding box center [331, 428] width 244 height 10
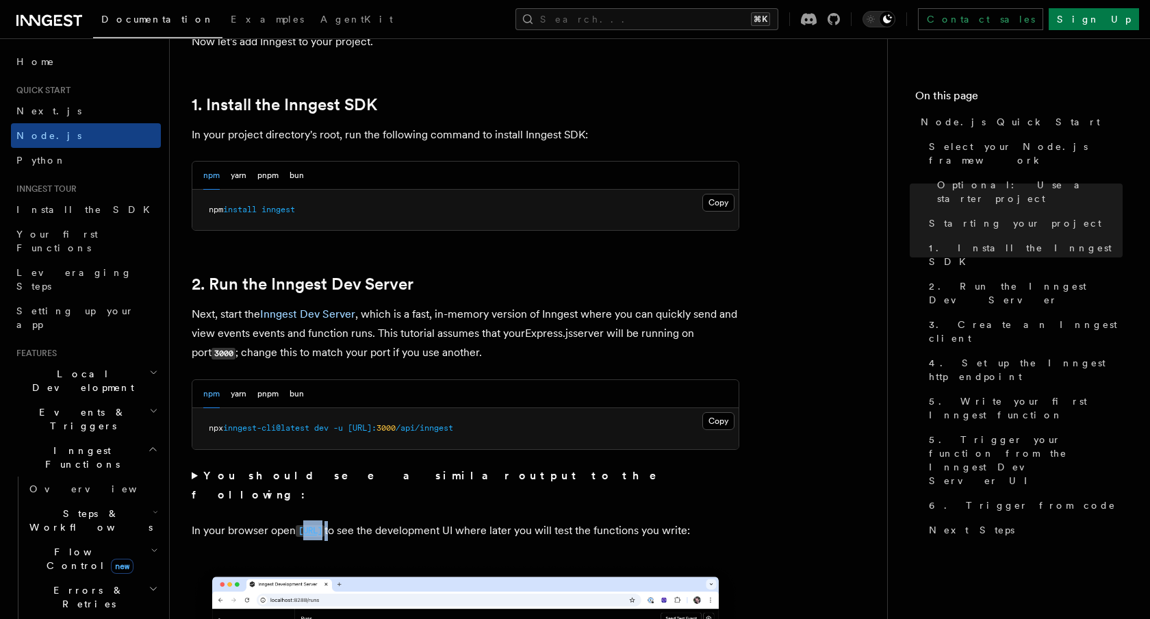
drag, startPoint x: 408, startPoint y: 510, endPoint x: 307, endPoint y: 511, distance: 101.3
click at [307, 521] on p "In your browser open http://localhost:8288 to see the development UI where late…" at bounding box center [466, 531] width 548 height 20
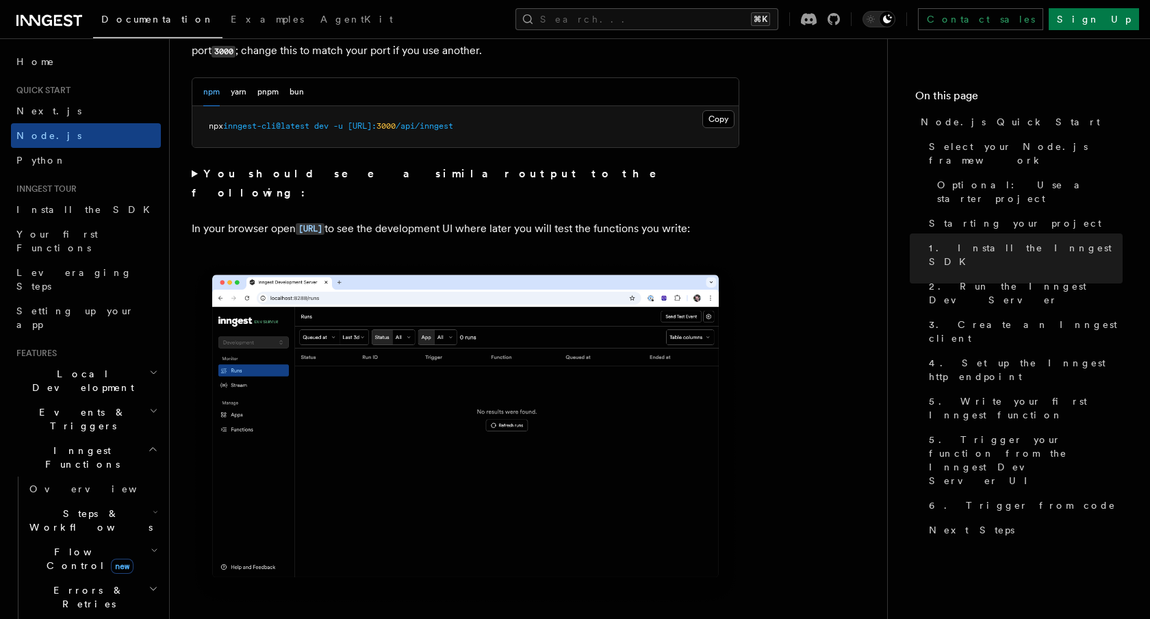
scroll to position [1041, 0]
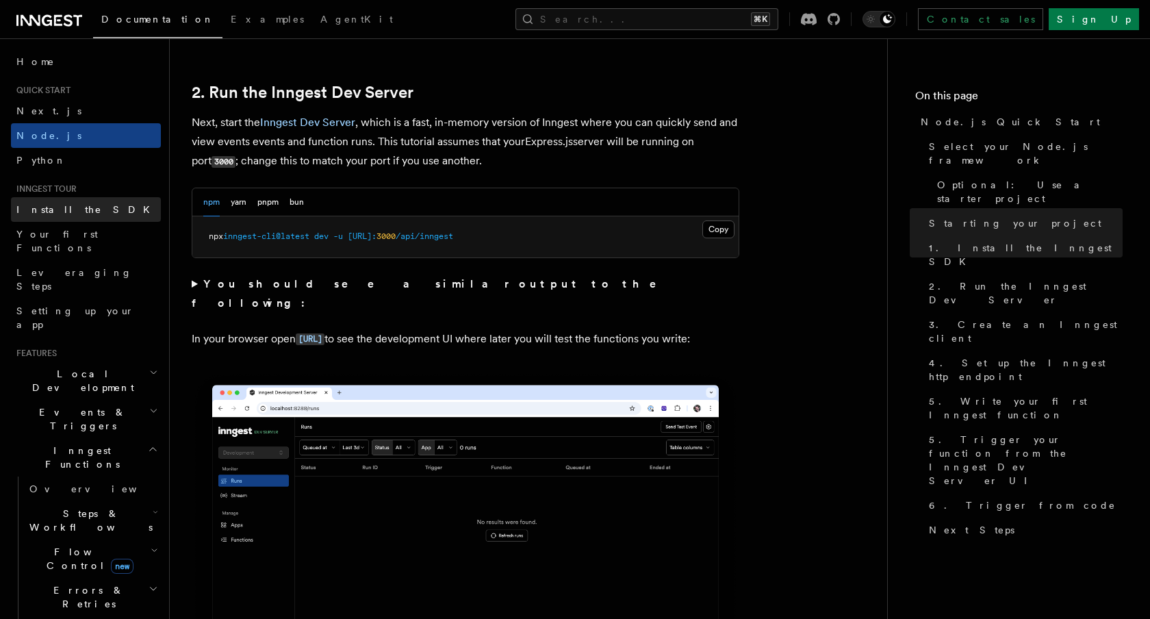
click at [61, 207] on span "Install the SDK" at bounding box center [87, 209] width 142 height 11
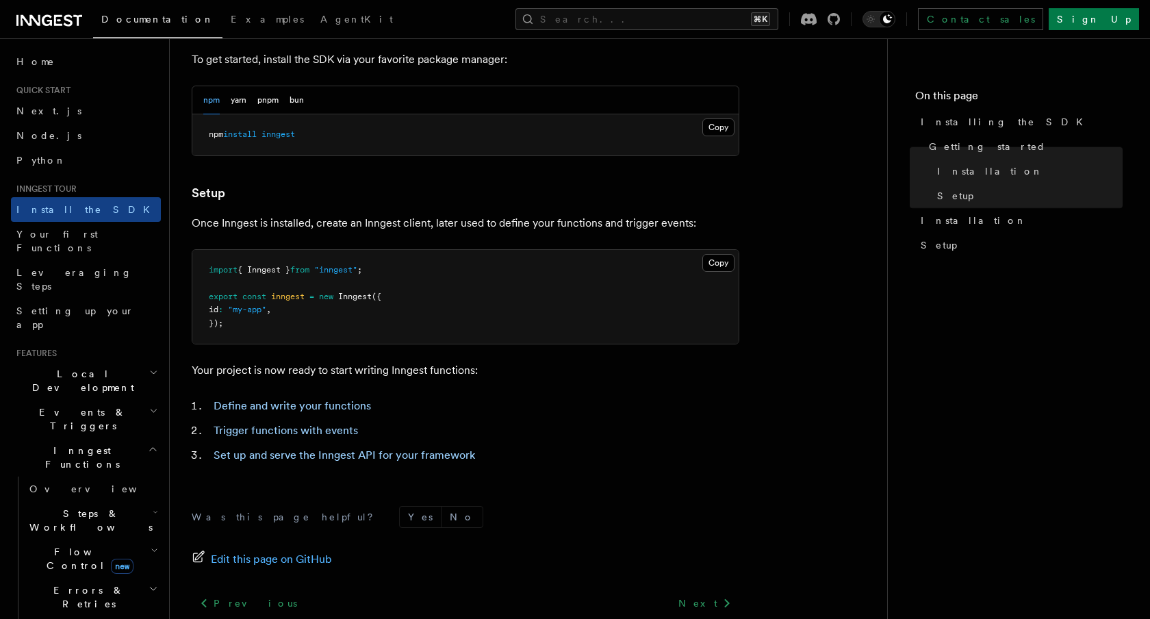
scroll to position [520, 0]
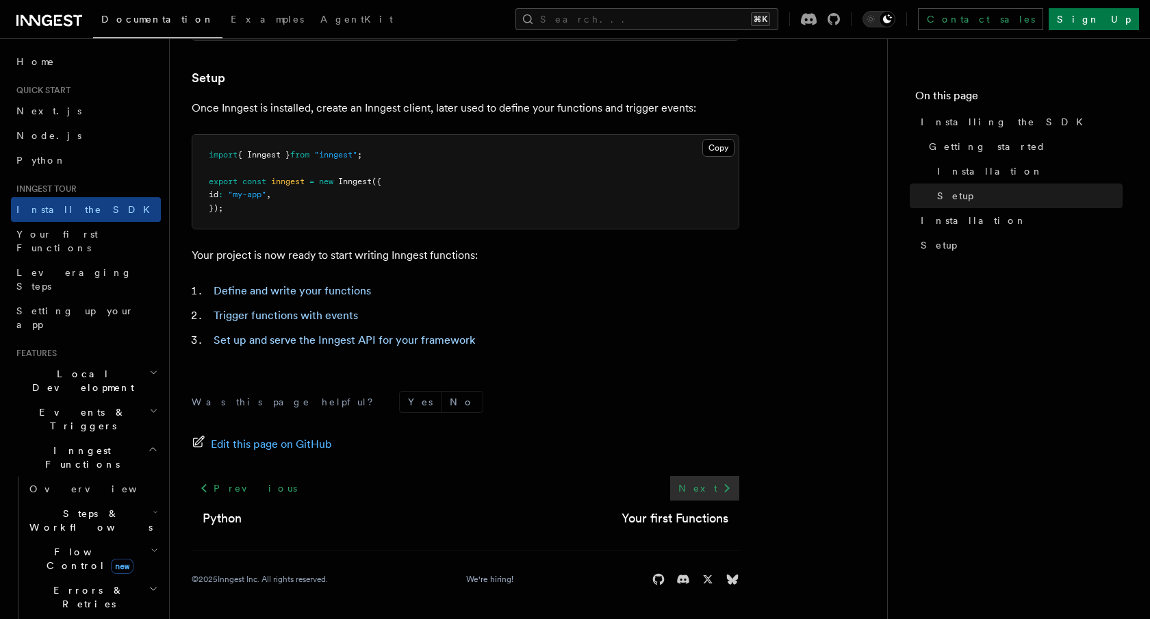
click at [721, 494] on icon at bounding box center [727, 488] width 16 height 16
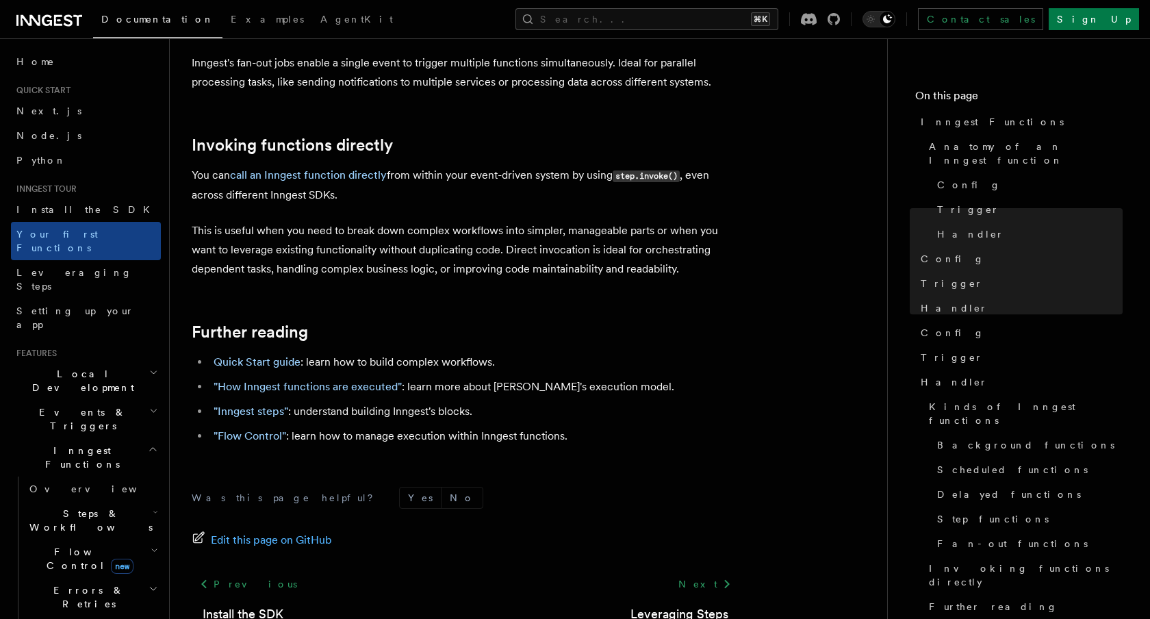
scroll to position [2740, 0]
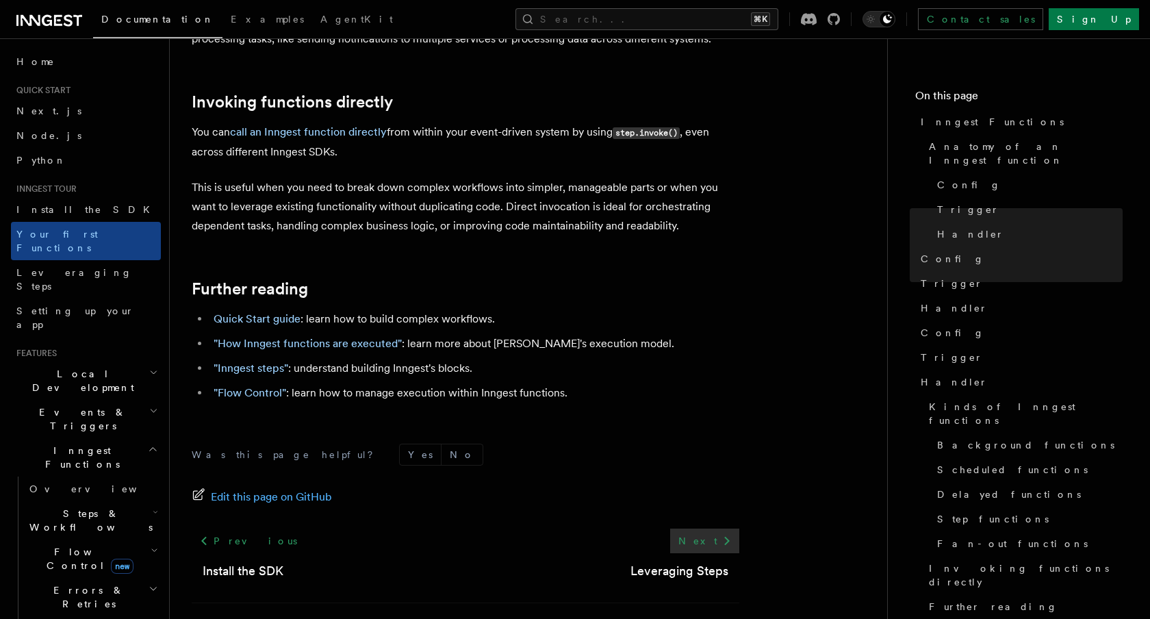
click at [723, 533] on icon at bounding box center [727, 541] width 16 height 16
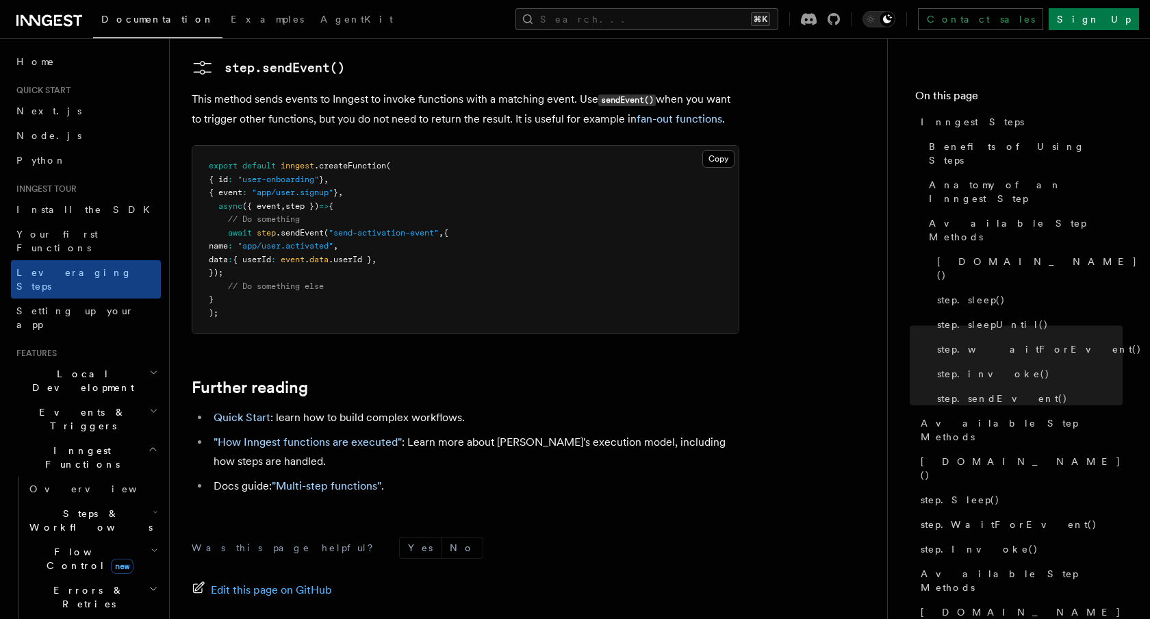
scroll to position [2996, 0]
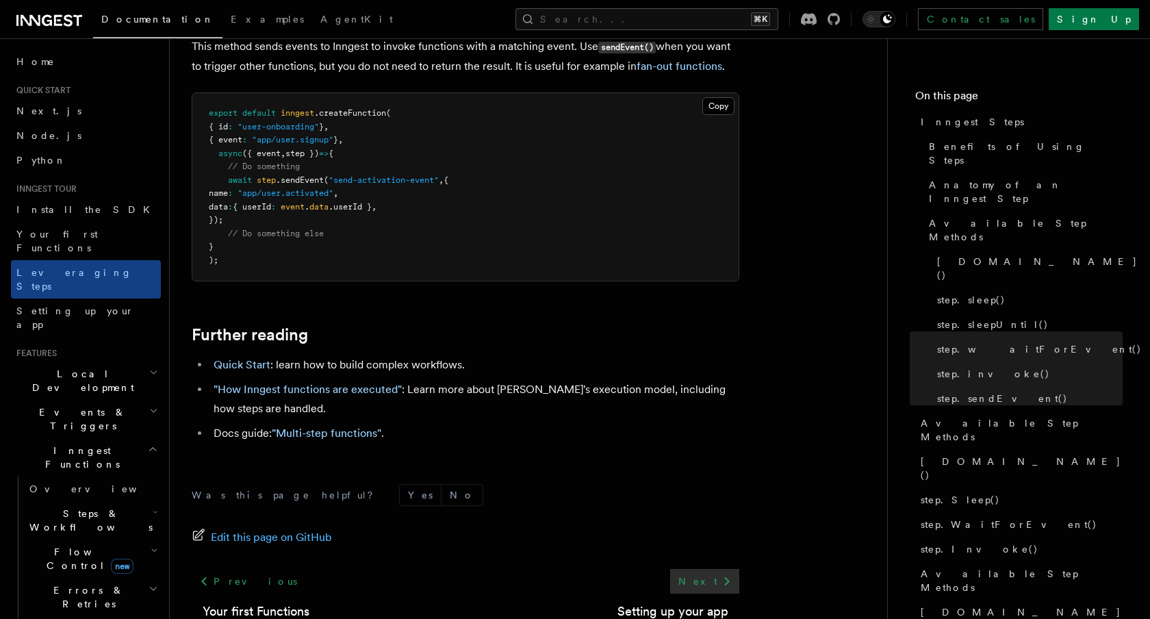
click at [719, 573] on icon at bounding box center [727, 581] width 16 height 16
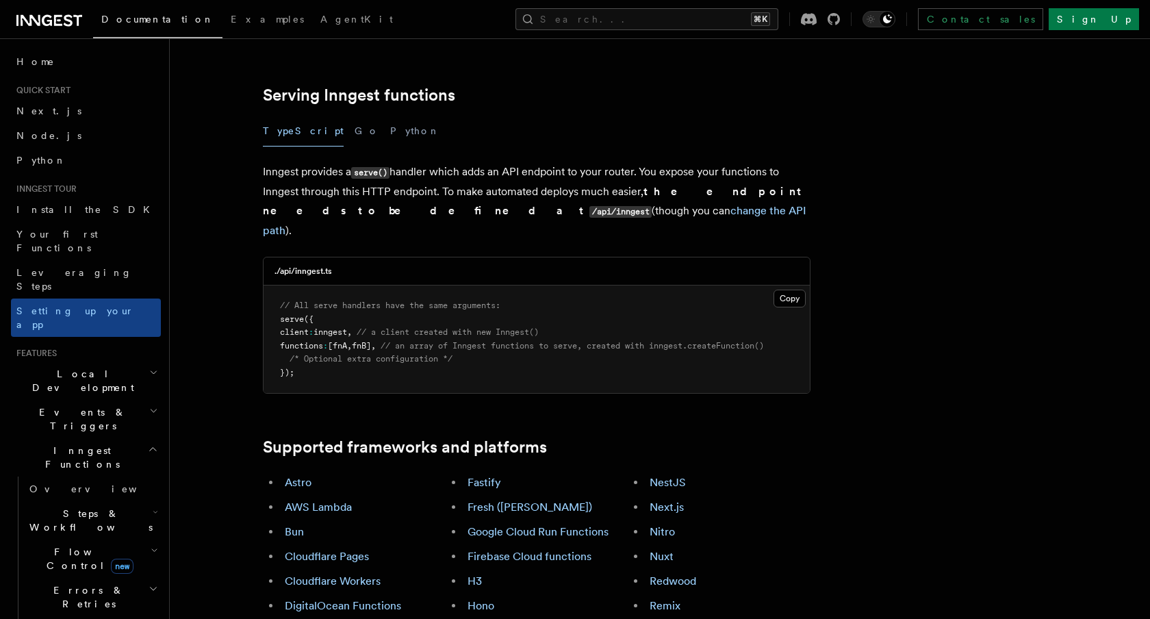
scroll to position [468, 0]
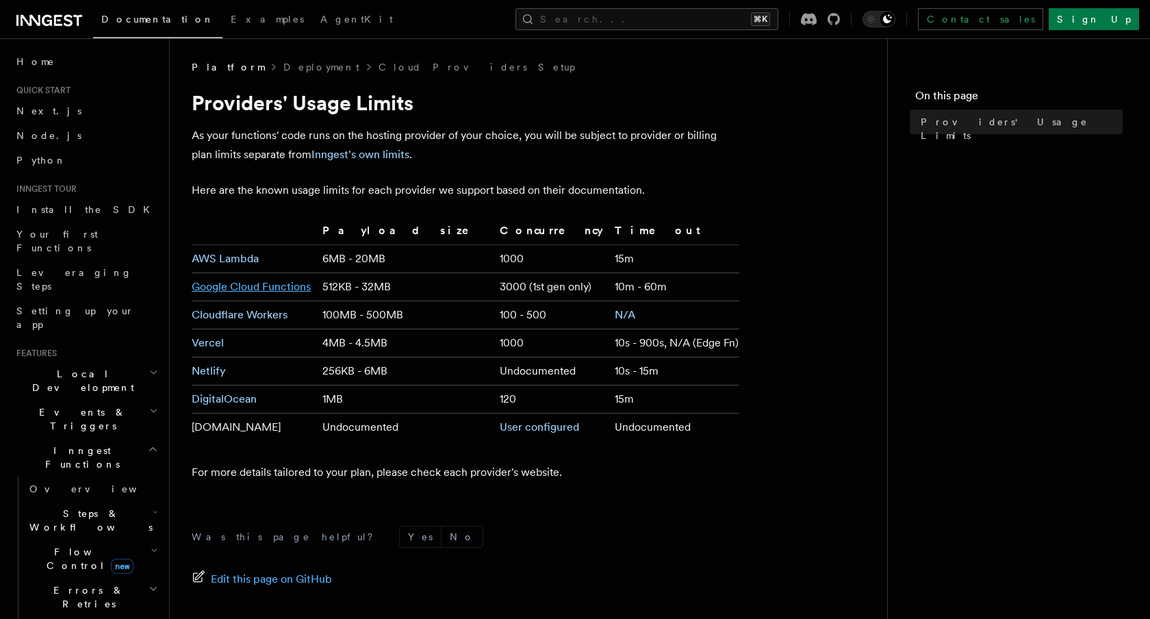
click at [241, 285] on link "Google Cloud Functions" at bounding box center [251, 286] width 119 height 13
click at [650, 292] on td "10m - 60m" at bounding box center [674, 287] width 130 height 28
click at [283, 72] on link "Deployment" at bounding box center [321, 67] width 76 height 14
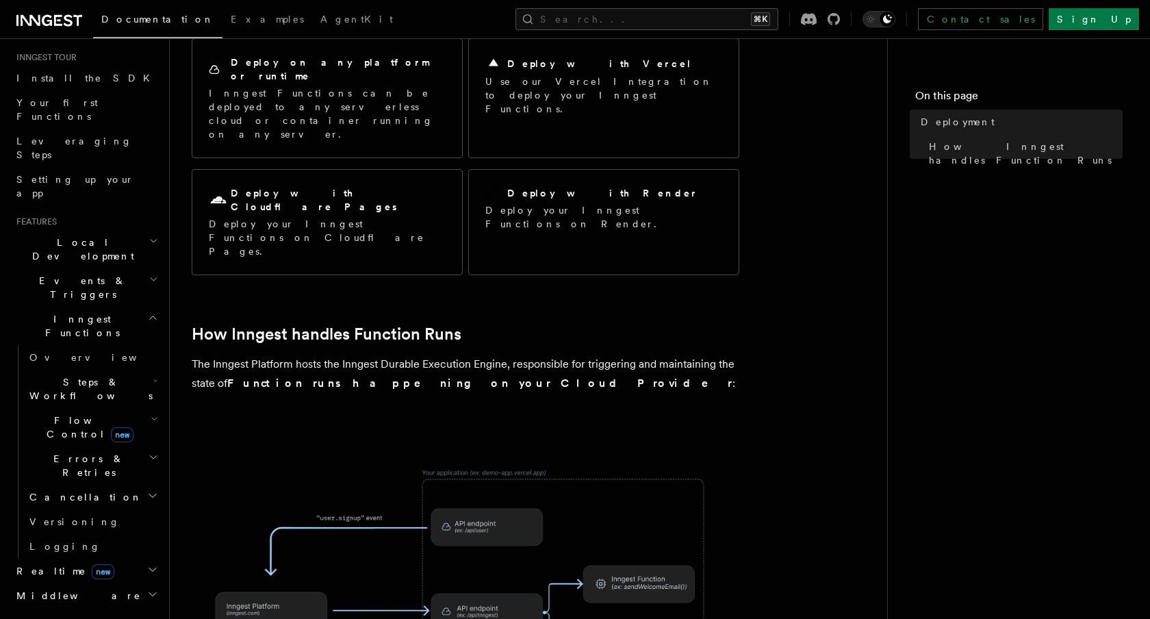
scroll to position [173, 0]
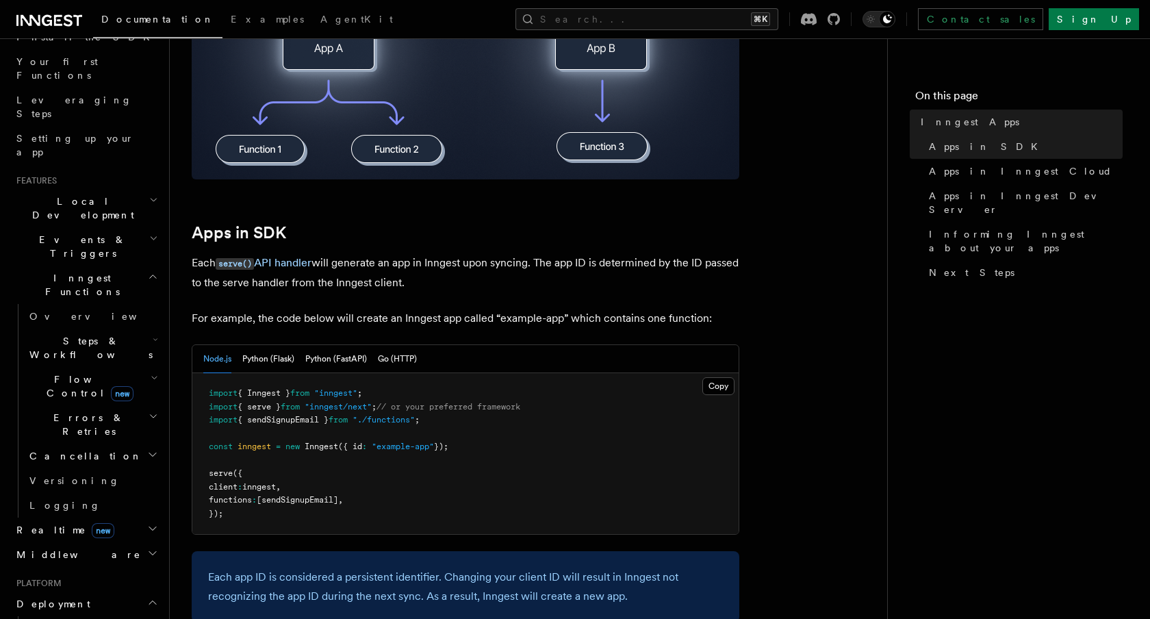
scroll to position [540, 0]
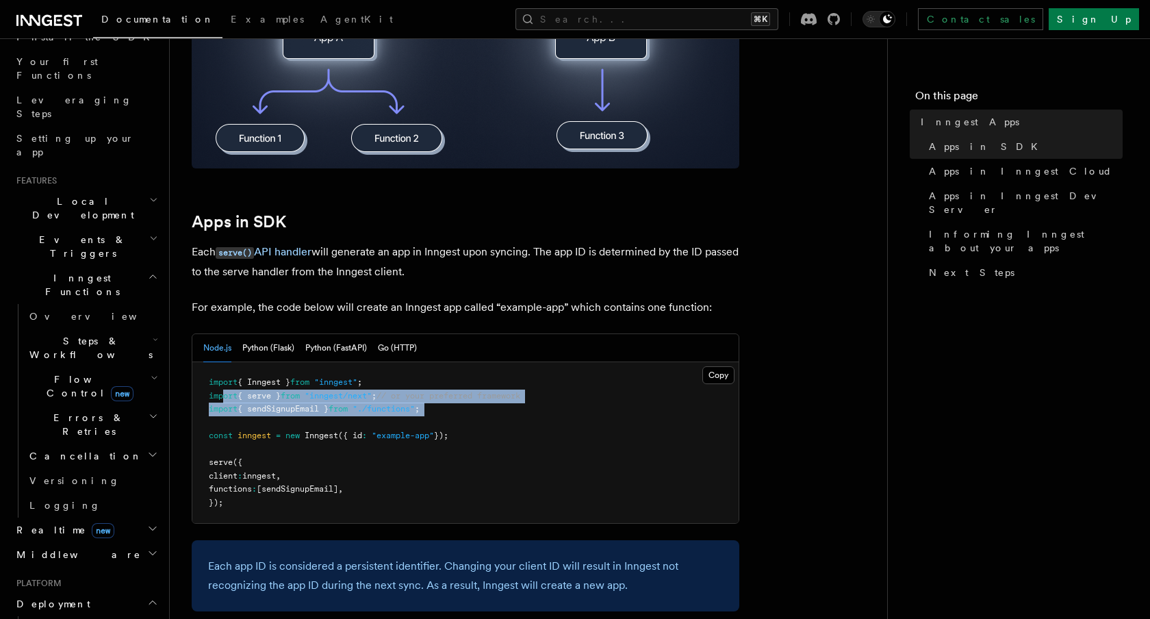
drag, startPoint x: 457, startPoint y: 416, endPoint x: 221, endPoint y: 400, distance: 236.1
click at [221, 400] on pre "import { Inngest } from "inngest" ; import { serve } from "inngest/next" ; // o…" at bounding box center [465, 442] width 546 height 161
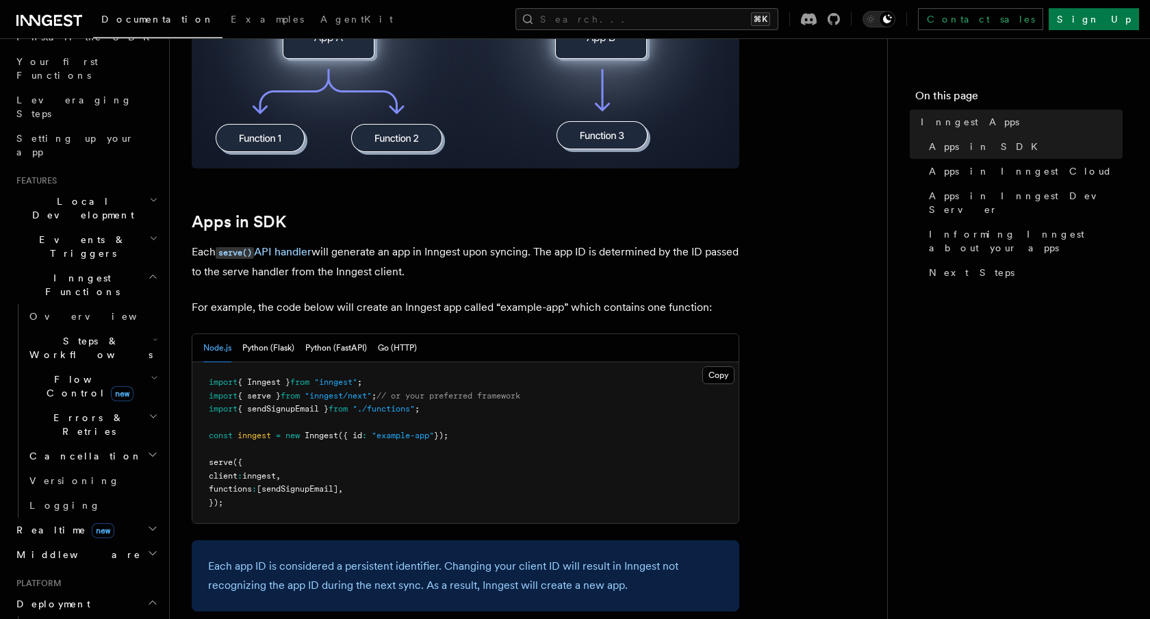
click at [398, 444] on pre "import { Inngest } from "inngest" ; import { serve } from "inngest/next" ; // o…" at bounding box center [465, 442] width 546 height 161
drag, startPoint x: 409, startPoint y: 394, endPoint x: 203, endPoint y: 390, distance: 206.1
click at [203, 390] on pre "import { Inngest } from "inngest" ; import { serve } from "inngest/next" ; // o…" at bounding box center [465, 442] width 546 height 161
click at [203, 392] on pre "import { Inngest } from "inngest" ; import { serve } from "inngest/next" ; // o…" at bounding box center [465, 442] width 546 height 161
drag, startPoint x: 381, startPoint y: 387, endPoint x: 201, endPoint y: 387, distance: 180.0
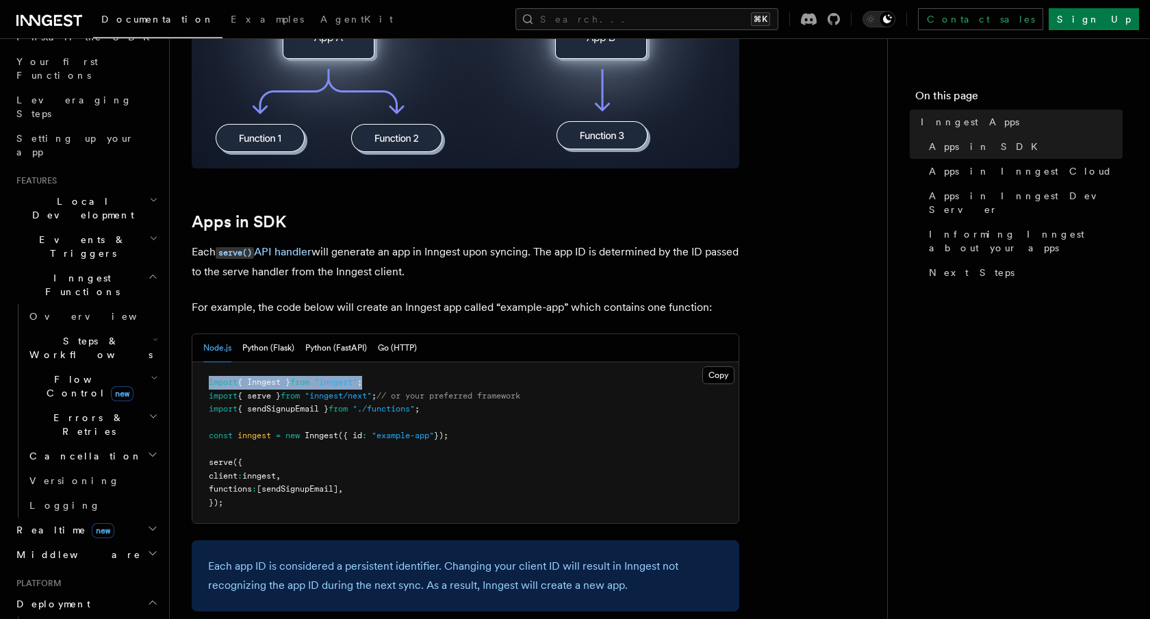
click at [201, 387] on pre "import { Inngest } from "inngest" ; import { serve } from "inngest/next" ; // o…" at bounding box center [465, 442] width 546 height 161
click at [377, 393] on span ";" at bounding box center [374, 396] width 5 height 10
drag, startPoint x: 398, startPoint y: 396, endPoint x: 183, endPoint y: 398, distance: 215.0
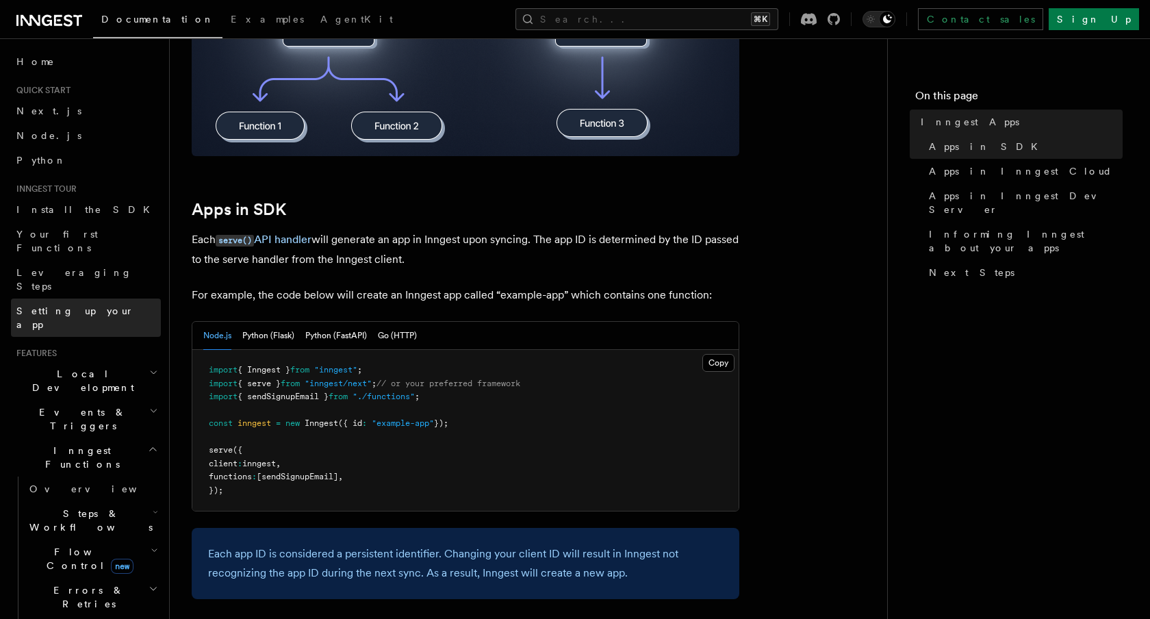
scroll to position [406, 0]
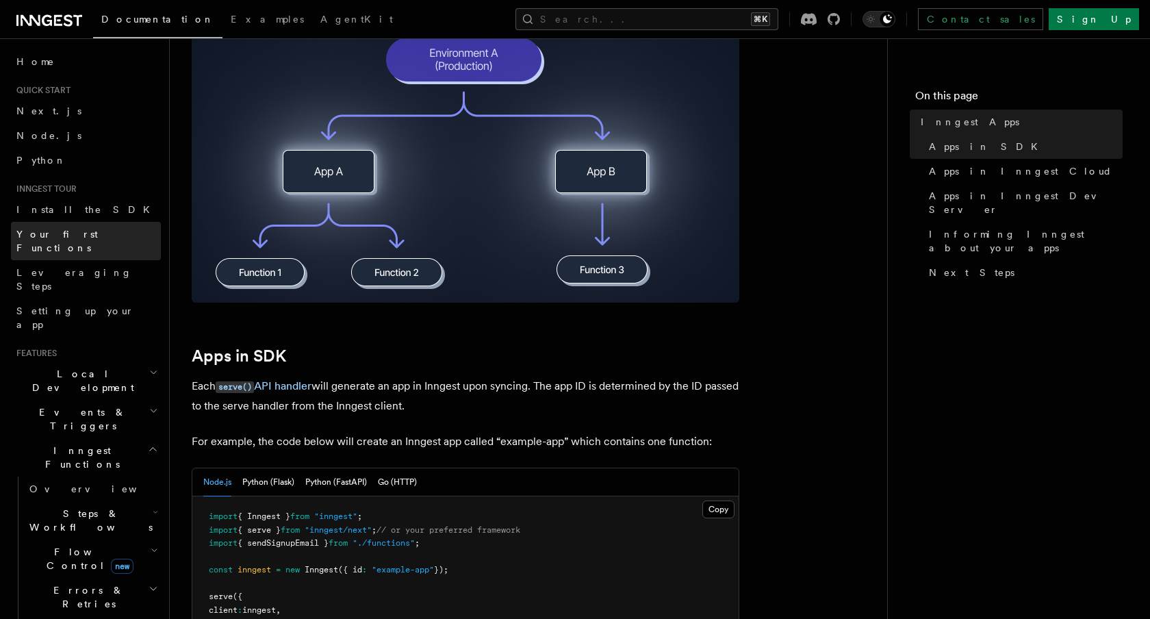
click at [51, 236] on span "Your first Functions" at bounding box center [56, 241] width 81 height 25
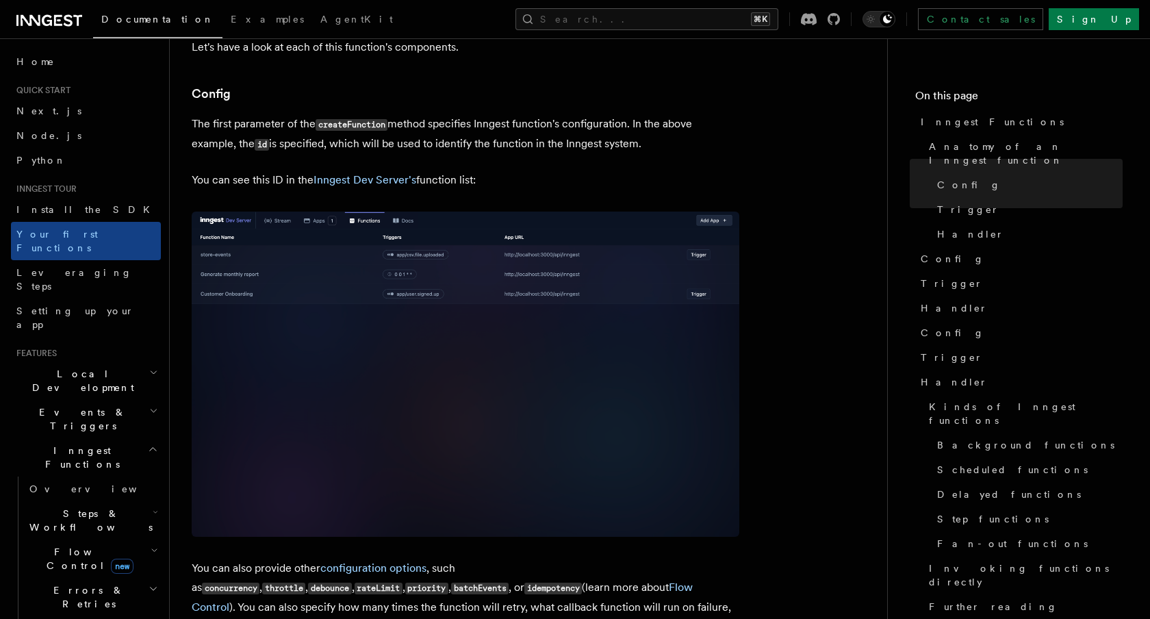
scroll to position [170, 0]
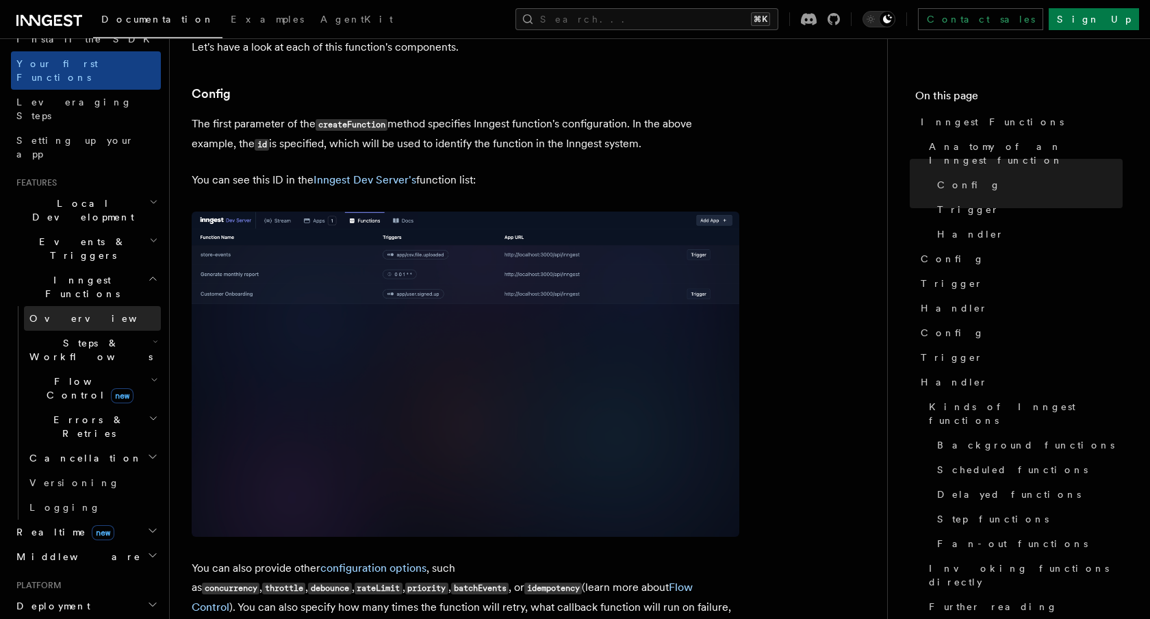
click at [57, 306] on link "Overview" at bounding box center [92, 318] width 137 height 25
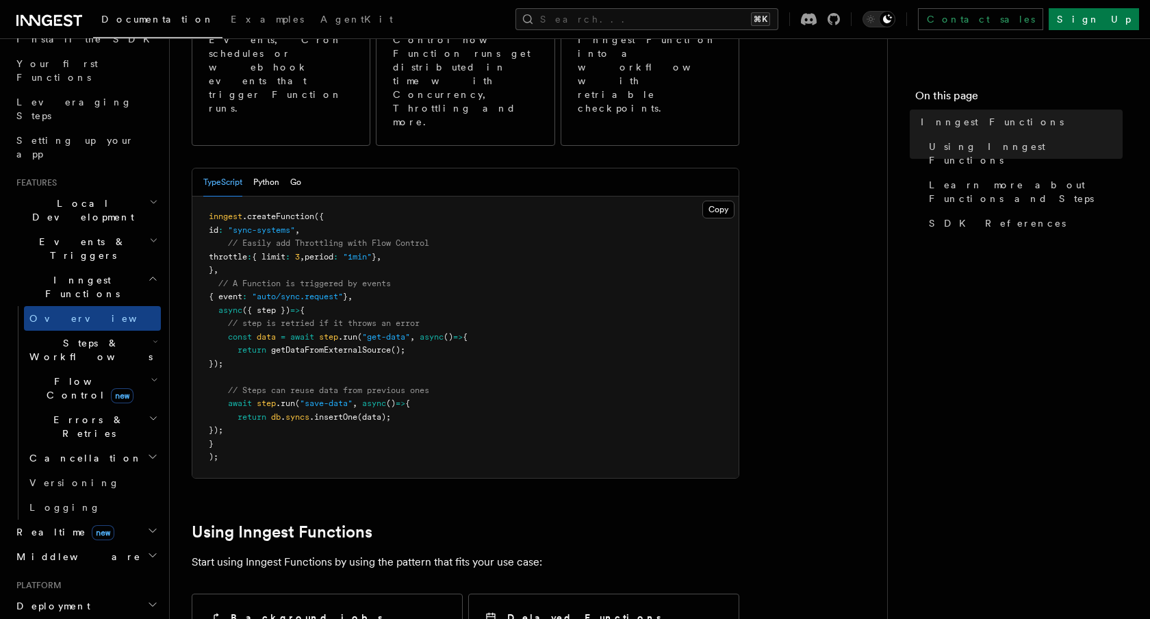
scroll to position [221, 0]
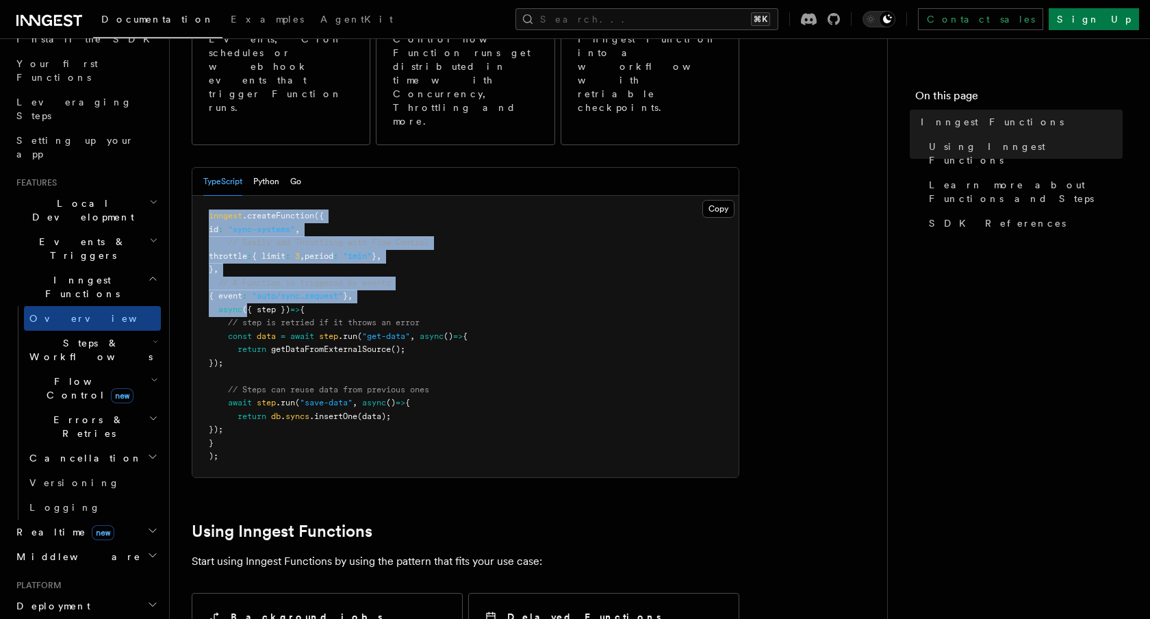
drag, startPoint x: 205, startPoint y: 160, endPoint x: 249, endPoint y: 242, distance: 93.4
click at [249, 242] on pre "inngest .createFunction ({ id : "sync-systems" , // Easily add Throttling with …" at bounding box center [465, 336] width 546 height 281
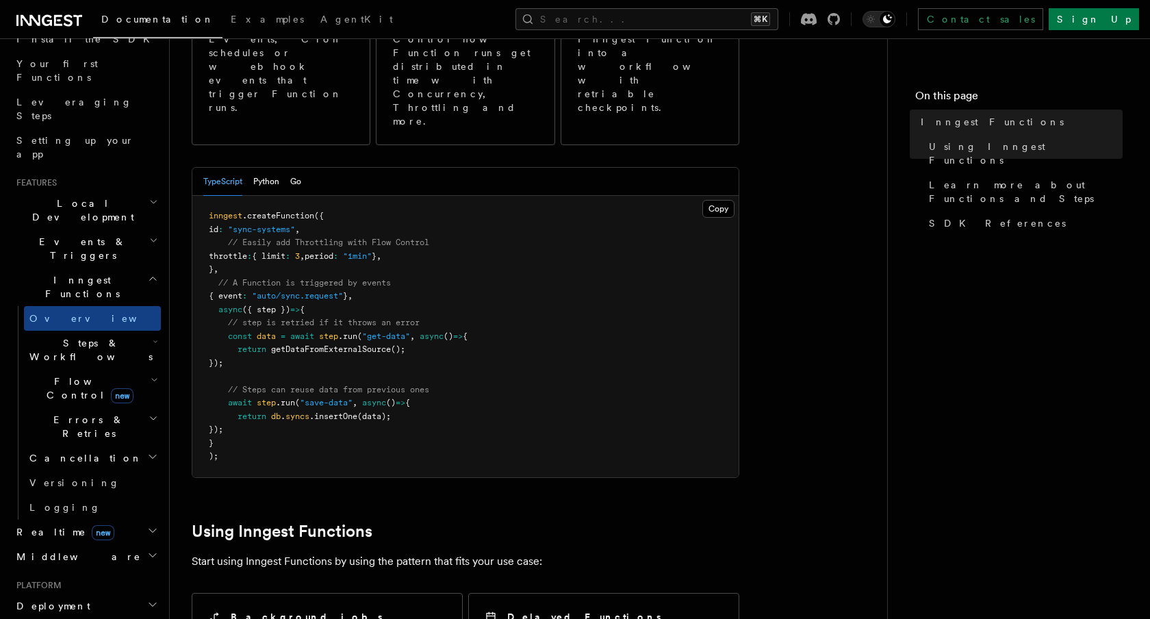
click at [247, 217] on pre "inngest .createFunction ({ id : "sync-systems" , // Easily add Throttling with …" at bounding box center [465, 336] width 546 height 281
click at [38, 336] on span "Steps & Workflows" at bounding box center [88, 349] width 129 height 27
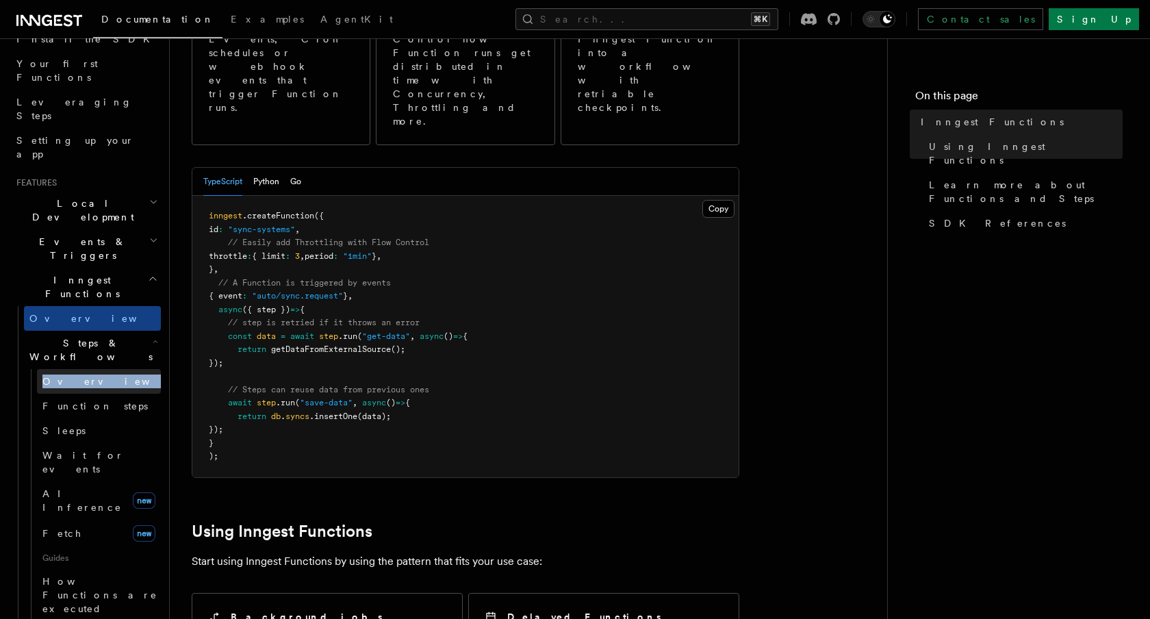
click at [81, 376] on span "Overview" at bounding box center [112, 381] width 141 height 11
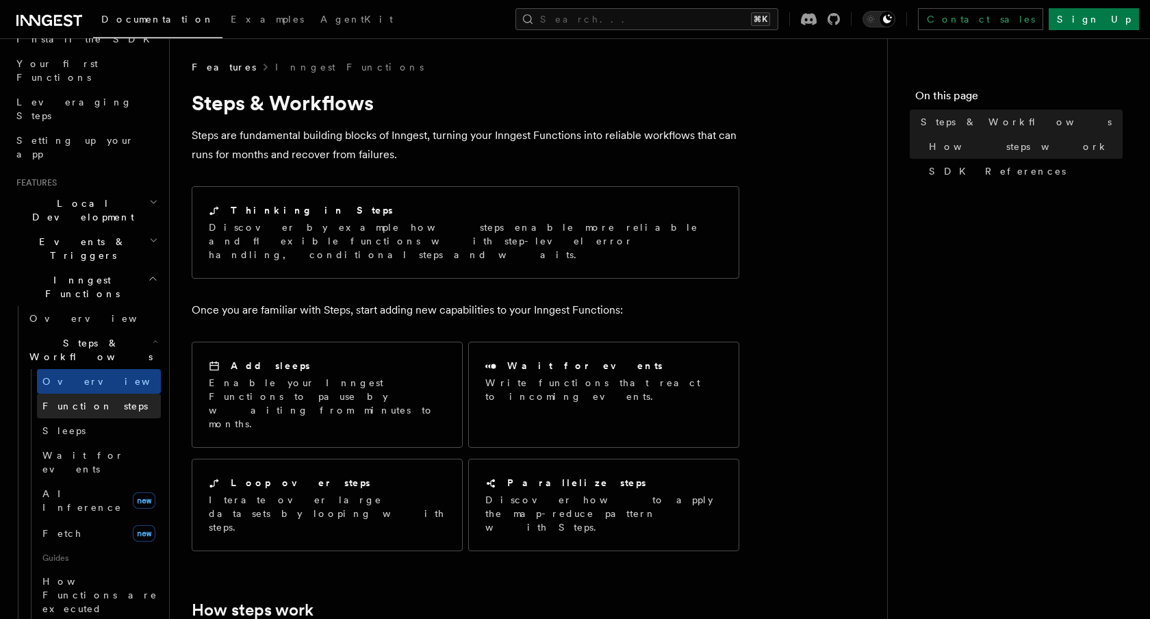
click at [97, 400] on span "Function steps" at bounding box center [94, 405] width 105 height 11
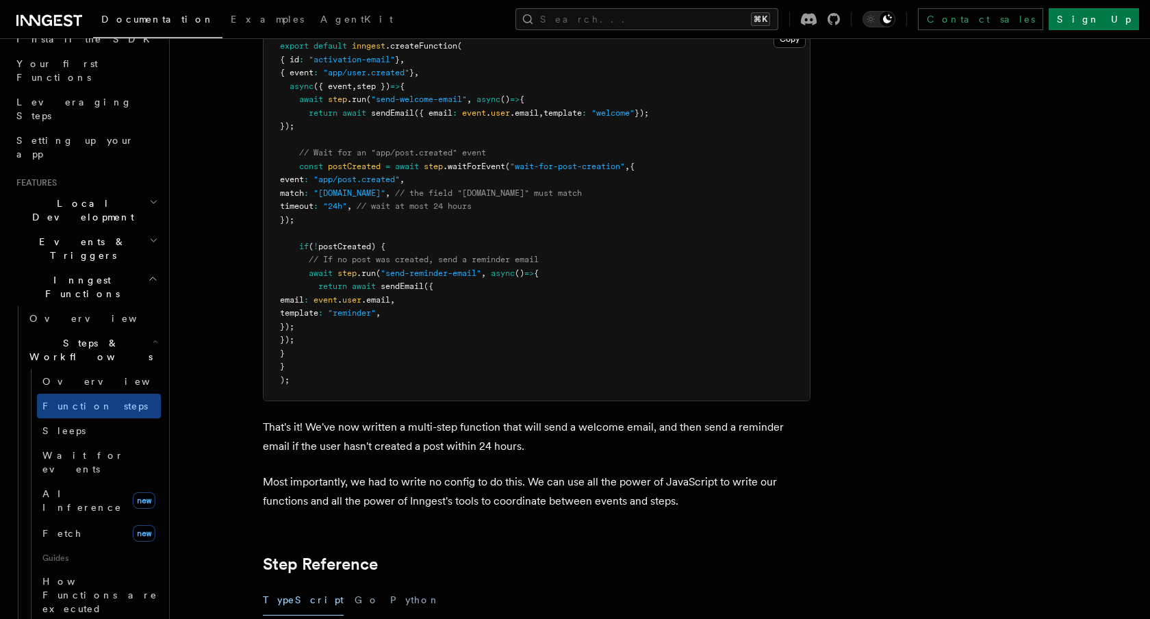
scroll to position [1923, 0]
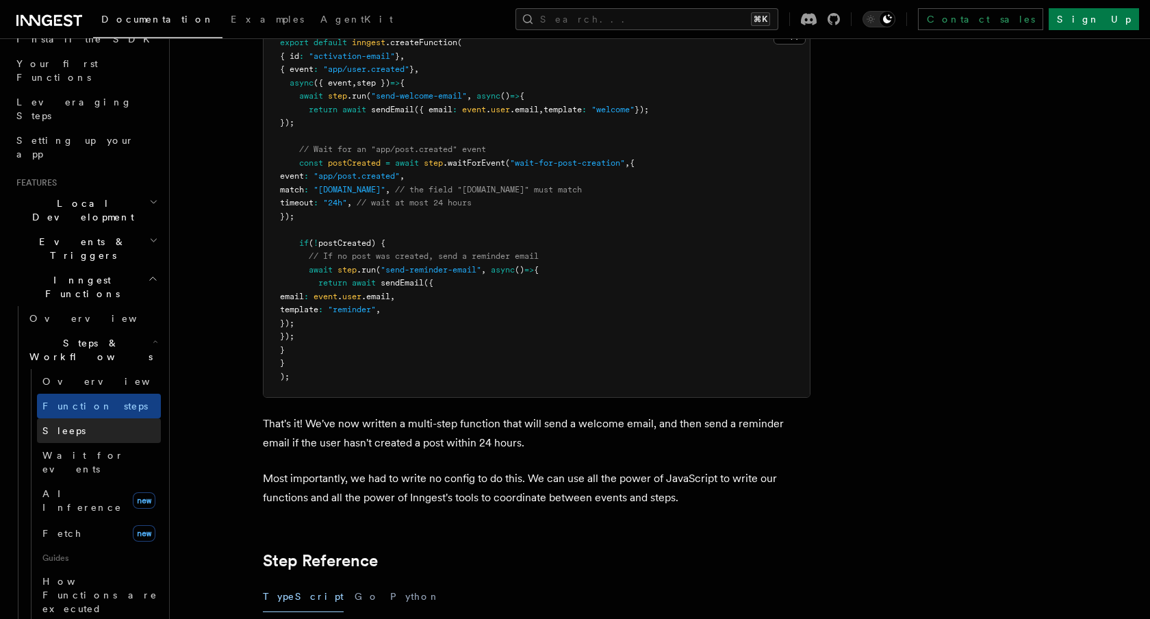
click at [68, 425] on span "Sleeps" at bounding box center [63, 430] width 43 height 11
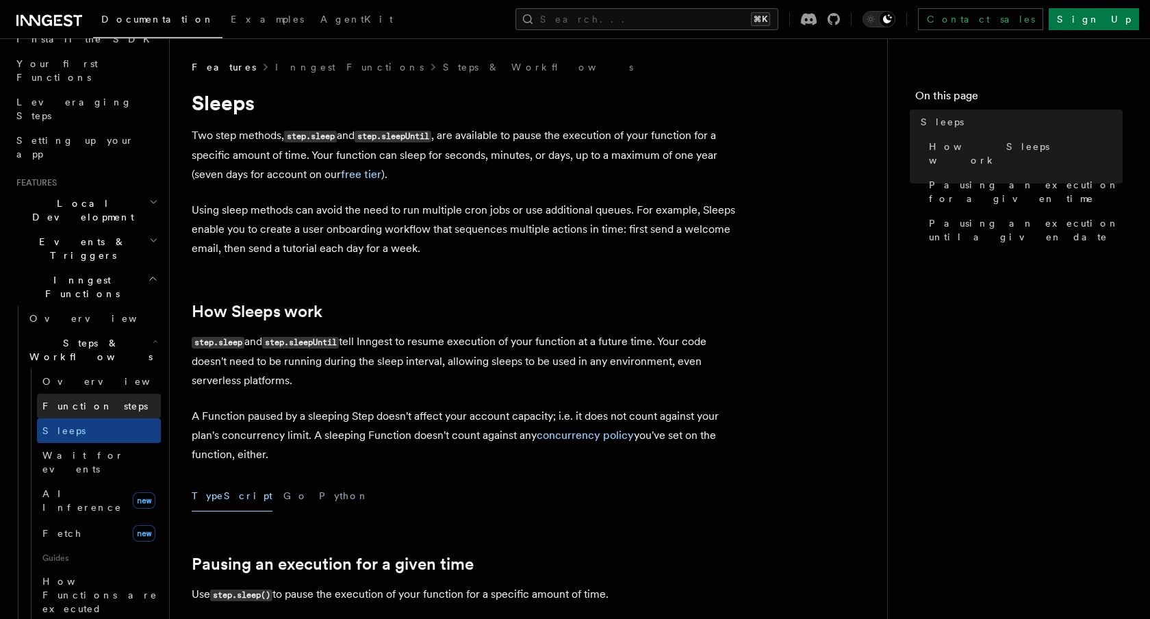
click at [74, 400] on span "Function steps" at bounding box center [94, 405] width 105 height 11
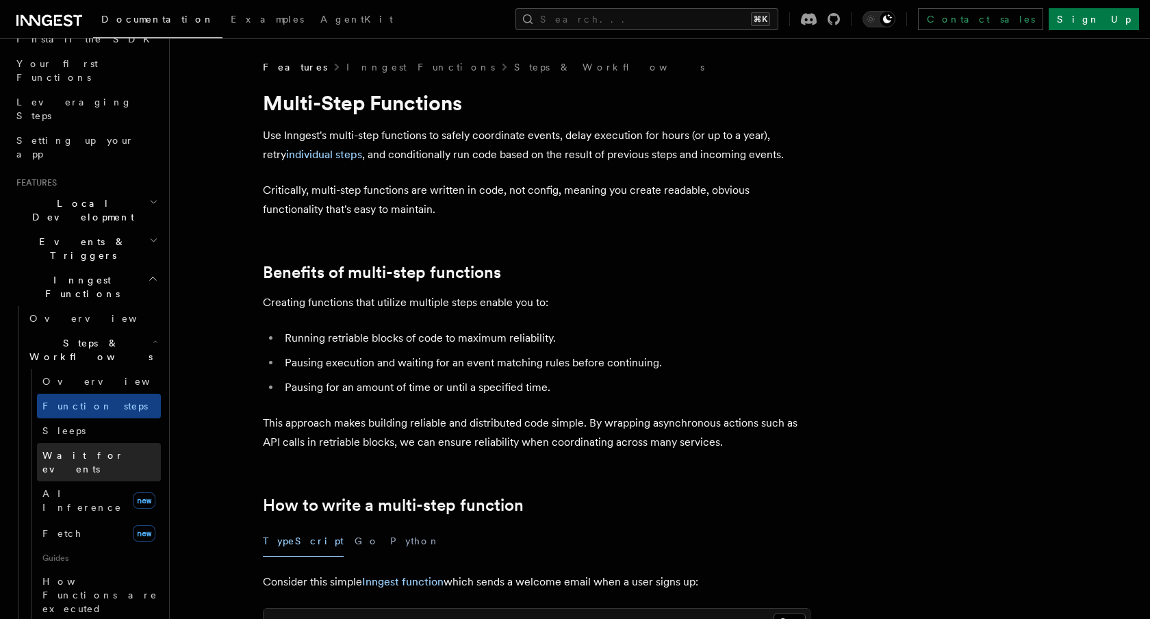
click at [58, 450] on span "Wait for events" at bounding box center [82, 462] width 81 height 25
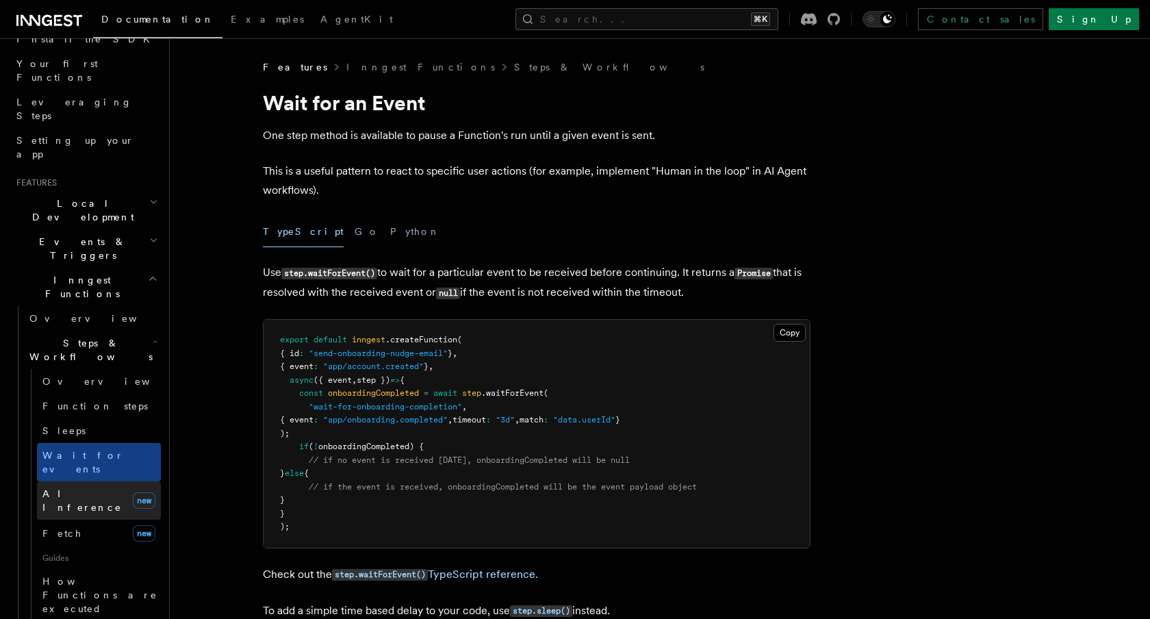
click at [63, 488] on span "AI Inference" at bounding box center [81, 500] width 79 height 25
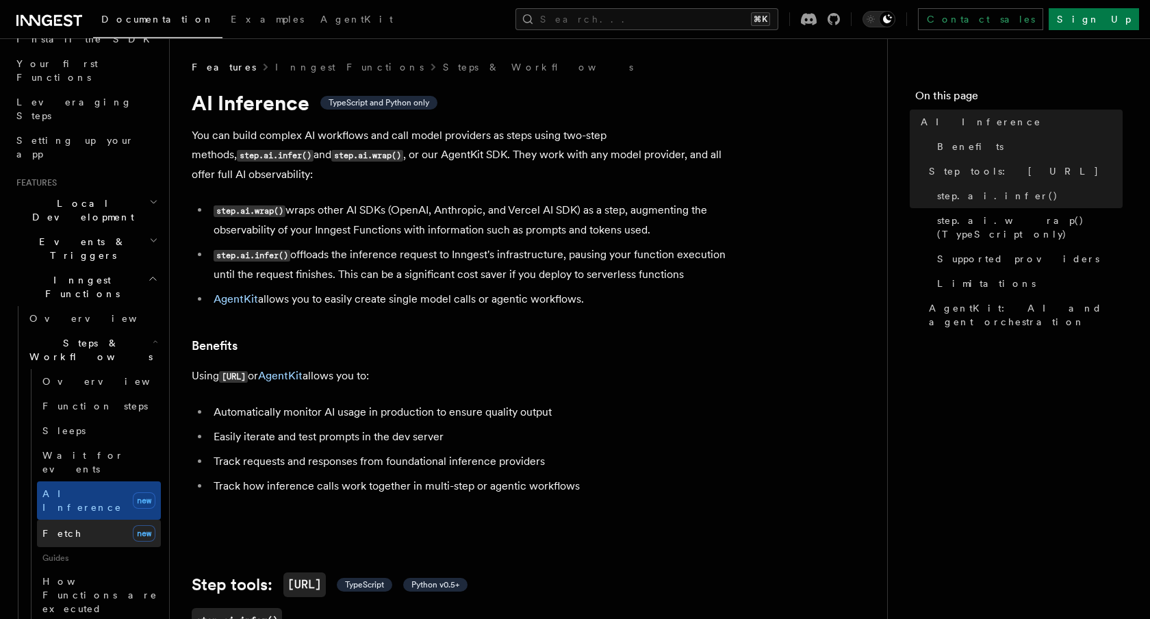
click at [63, 528] on span "Fetch" at bounding box center [62, 533] width 40 height 11
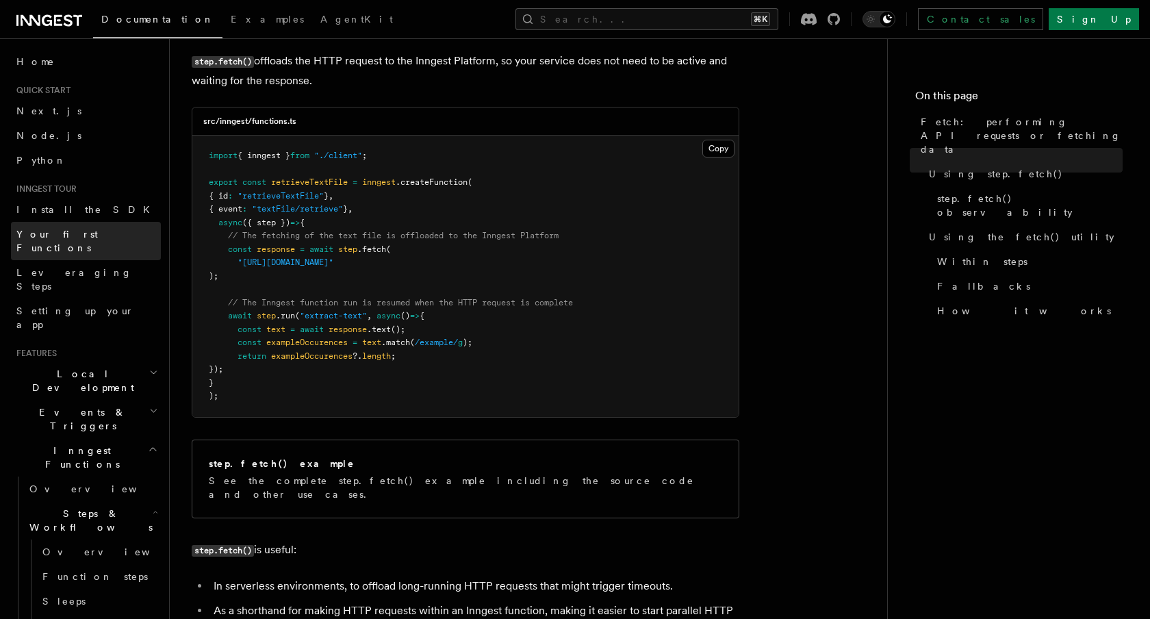
click at [51, 235] on span "Your first Functions" at bounding box center [56, 241] width 81 height 25
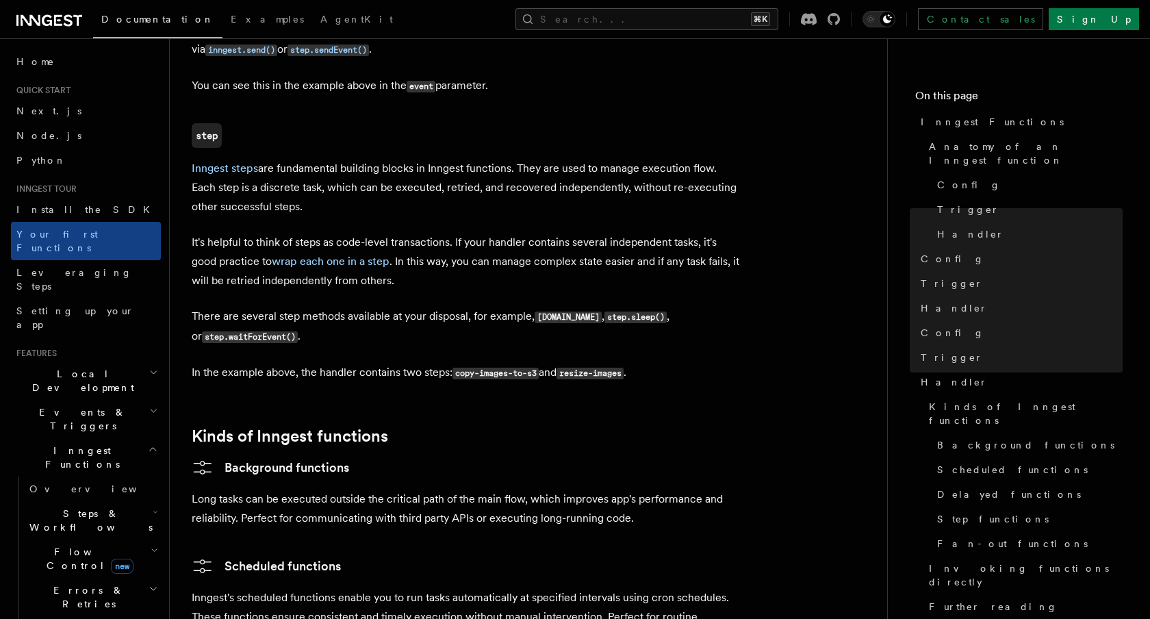
scroll to position [1765, 0]
